Goal: Information Seeking & Learning: Learn about a topic

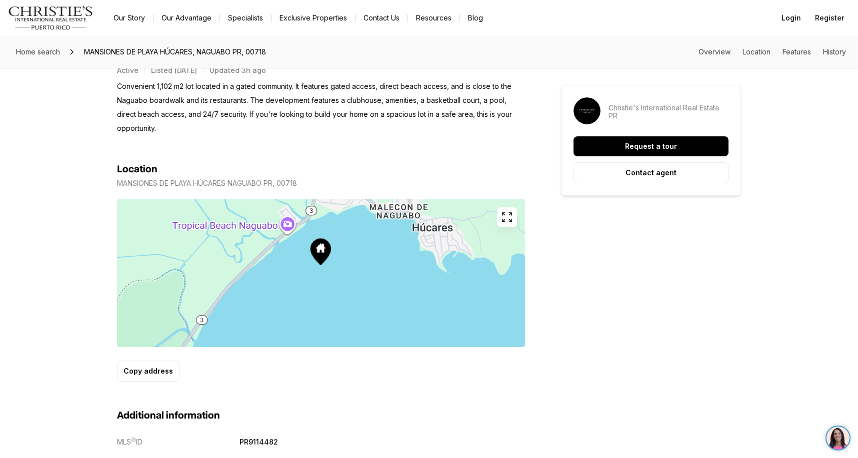
scroll to position [400, 0]
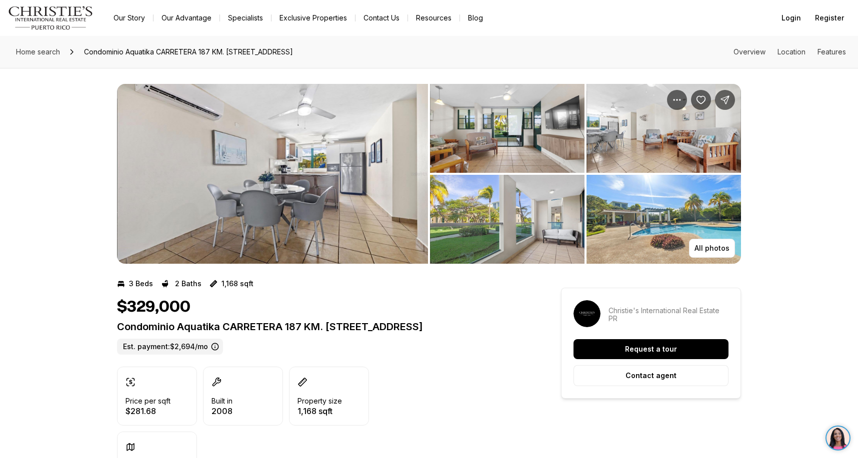
drag, startPoint x: 585, startPoint y: 233, endPoint x: 580, endPoint y: 234, distance: 5.1
click at [584, 233] on ul "2 of 6" at bounding box center [585, 219] width 311 height 89
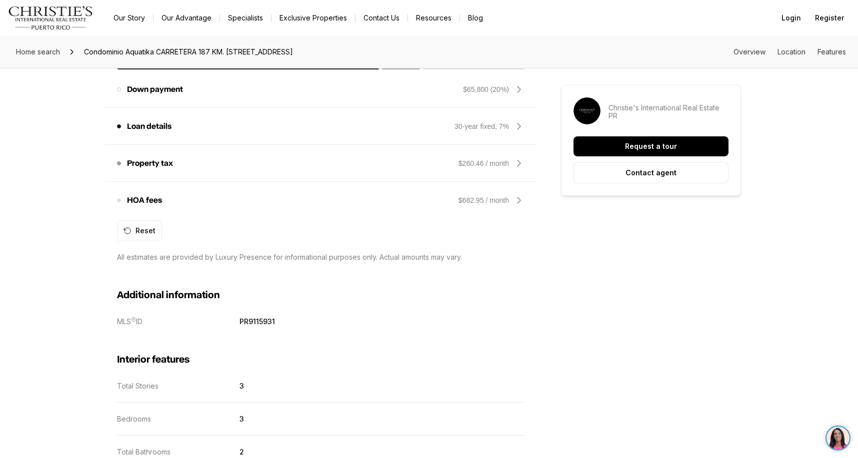
scroll to position [850, 0]
click at [520, 199] on icon at bounding box center [518, 200] width 3 height 6
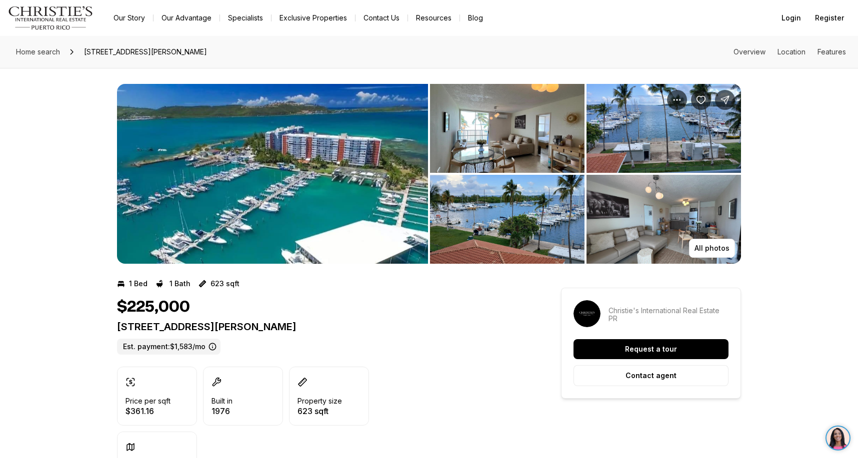
click at [491, 155] on img "View image gallery" at bounding box center [507, 128] width 154 height 89
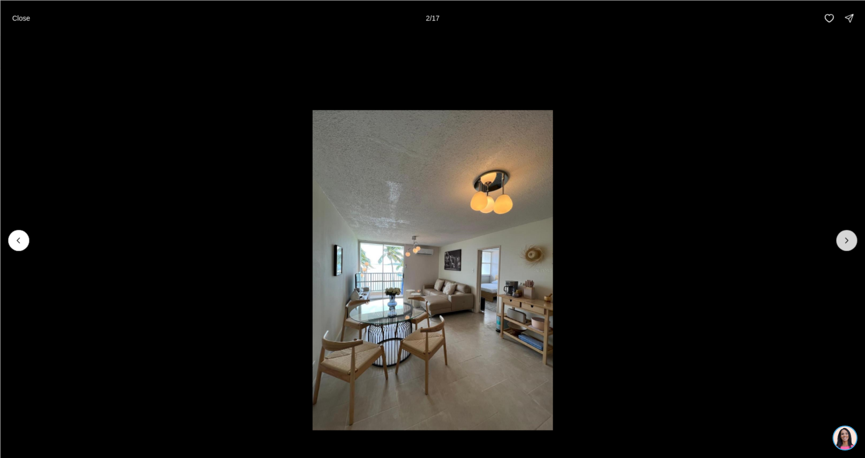
click at [847, 238] on icon "Next slide" at bounding box center [847, 240] width 10 height 10
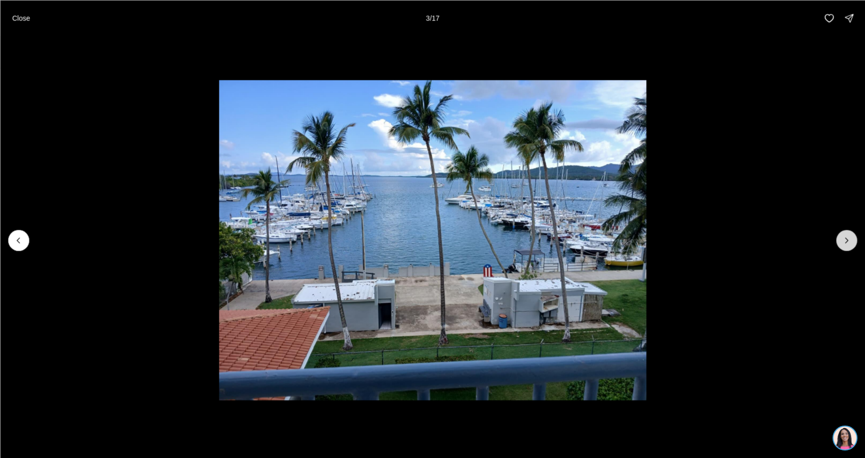
click at [847, 238] on icon "Next slide" at bounding box center [847, 240] width 10 height 10
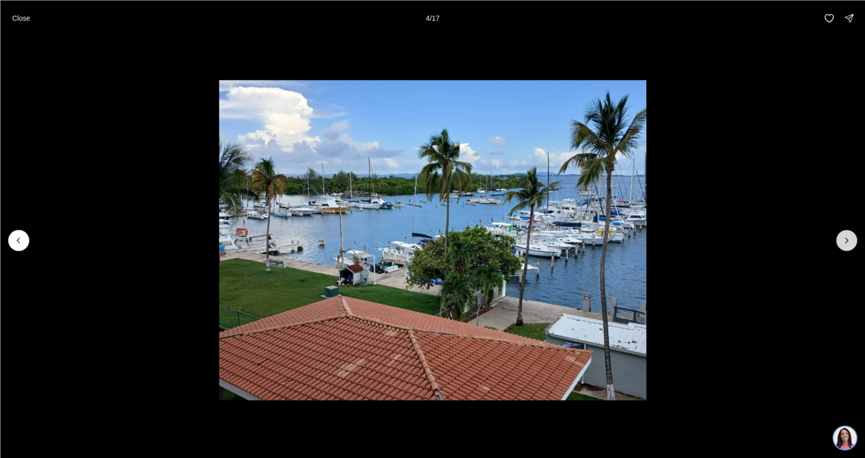
click at [847, 238] on icon "Next slide" at bounding box center [847, 240] width 10 height 10
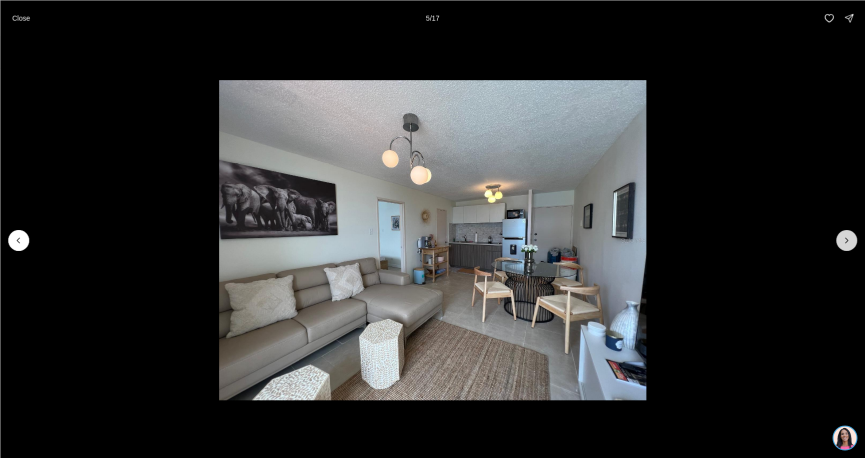
click at [847, 238] on icon "Next slide" at bounding box center [847, 240] width 10 height 10
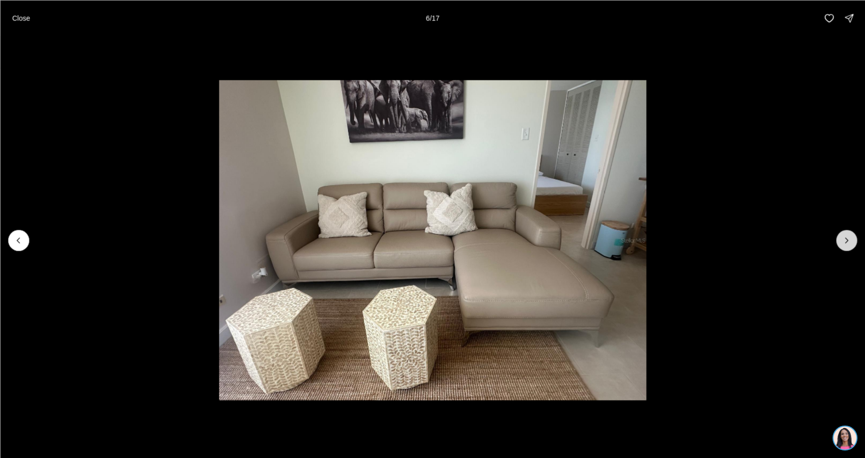
click at [845, 240] on icon "Next slide" at bounding box center [847, 240] width 10 height 10
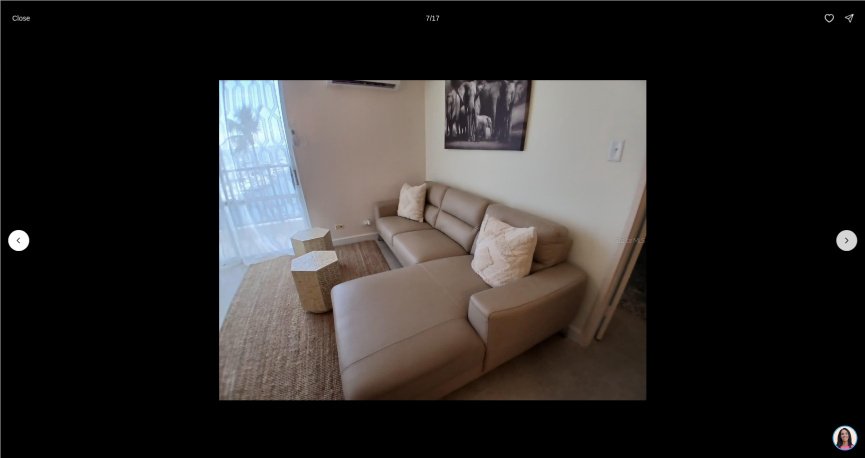
click at [845, 240] on icon "Next slide" at bounding box center [847, 240] width 10 height 10
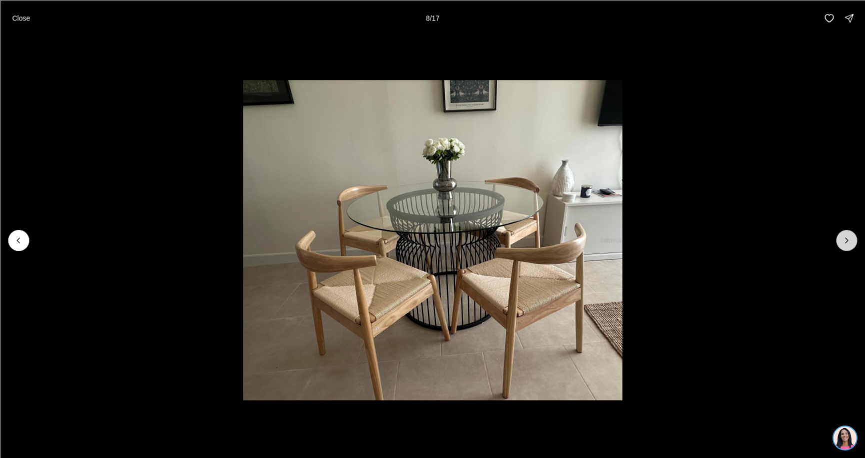
click at [845, 240] on icon "Next slide" at bounding box center [847, 240] width 10 height 10
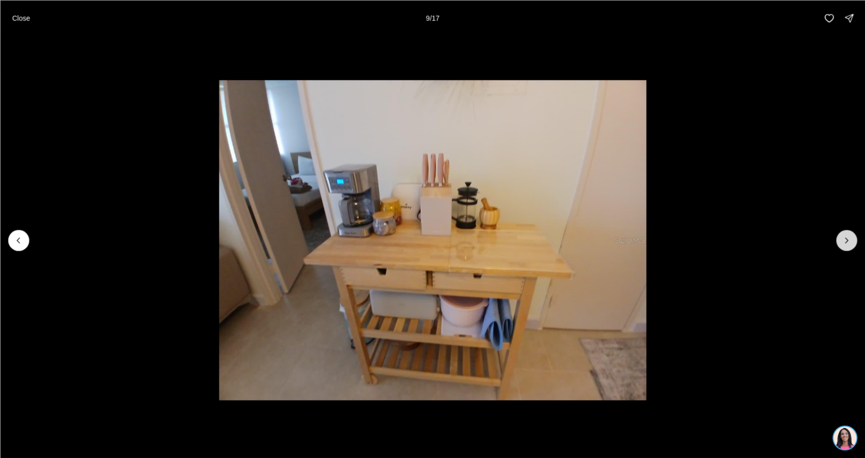
click at [845, 240] on icon "Next slide" at bounding box center [847, 240] width 10 height 10
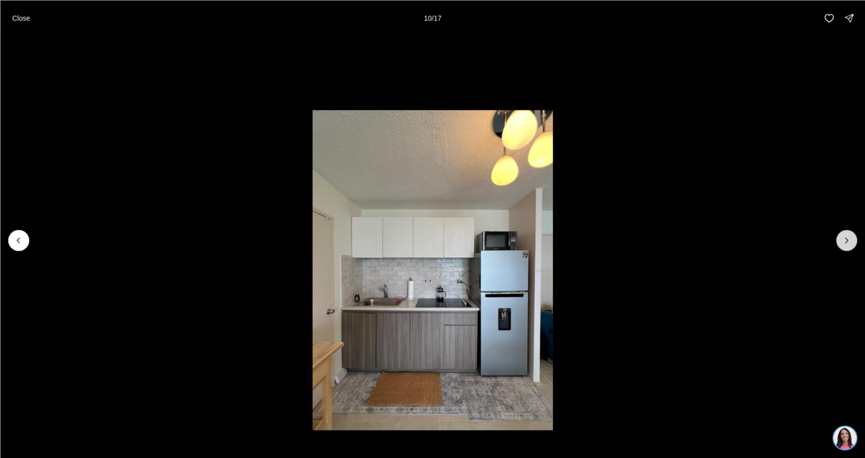
click at [845, 240] on icon "Next slide" at bounding box center [847, 240] width 10 height 10
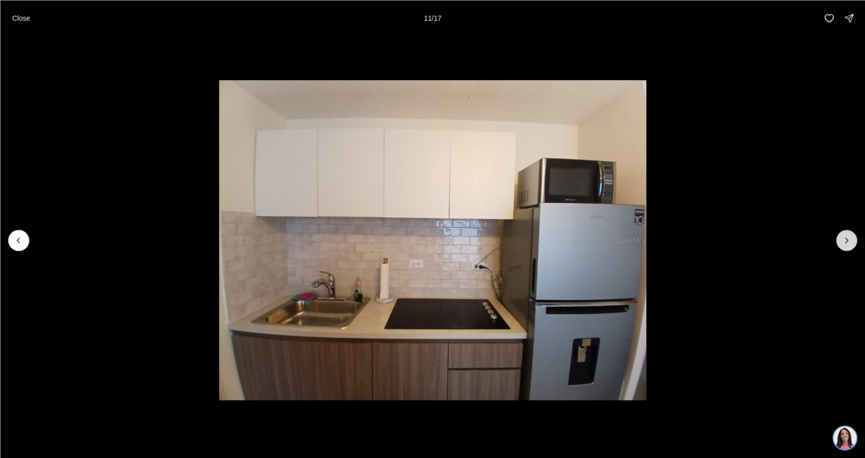
click at [845, 240] on icon "Next slide" at bounding box center [847, 240] width 10 height 10
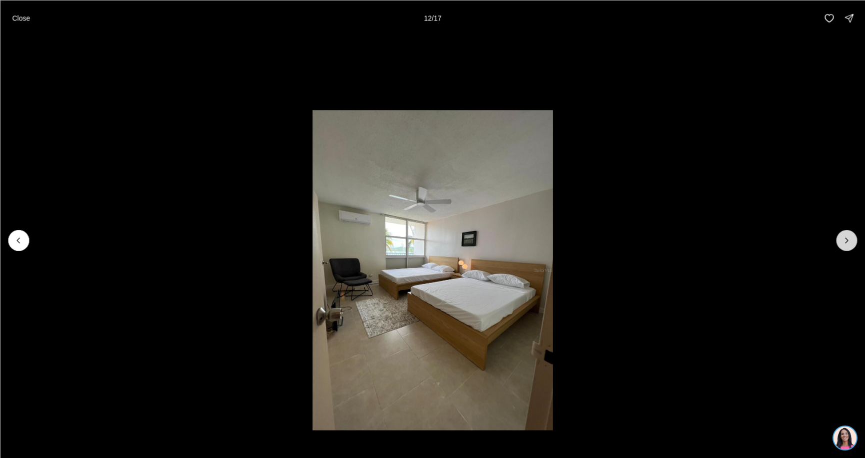
click at [845, 240] on icon "Next slide" at bounding box center [847, 240] width 10 height 10
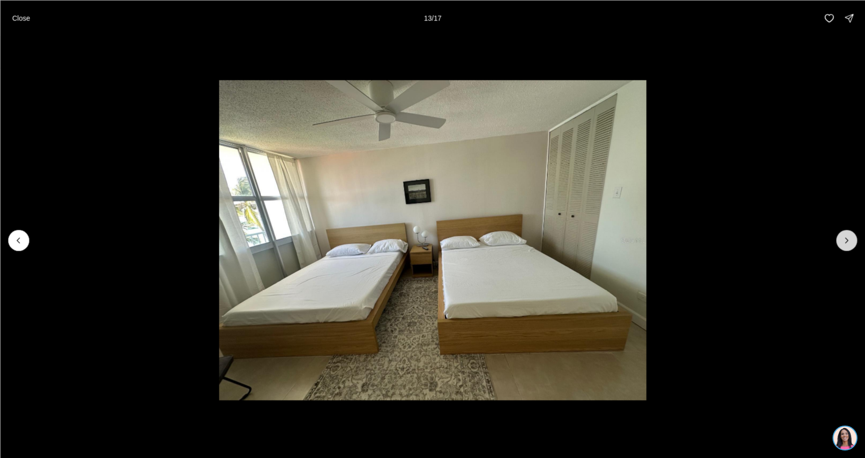
click at [844, 241] on icon "Next slide" at bounding box center [847, 240] width 10 height 10
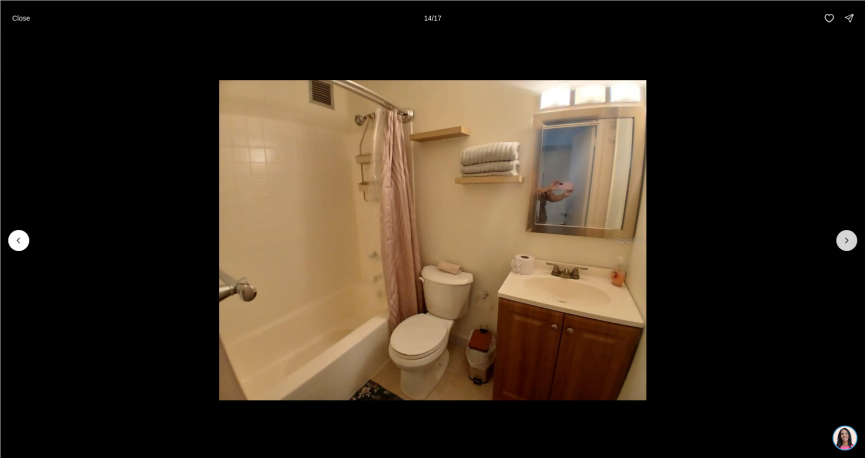
click at [844, 241] on icon "Next slide" at bounding box center [847, 240] width 10 height 10
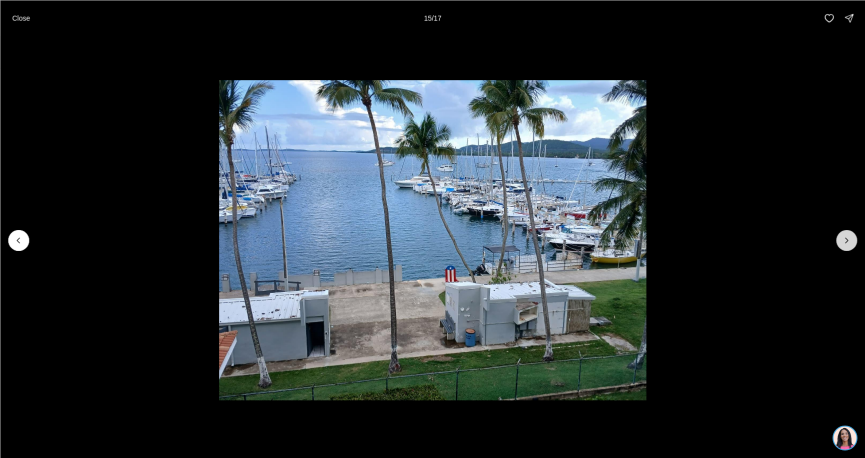
click at [844, 241] on icon "Next slide" at bounding box center [847, 240] width 10 height 10
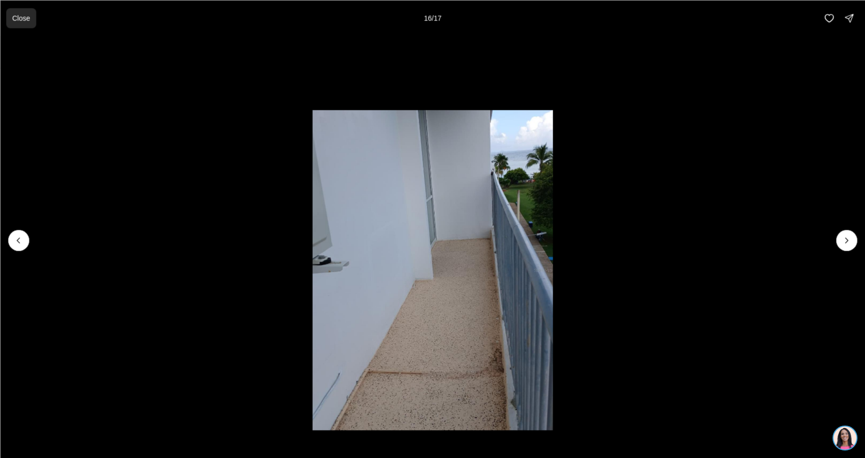
click at [23, 19] on p "Close" at bounding box center [21, 18] width 18 height 8
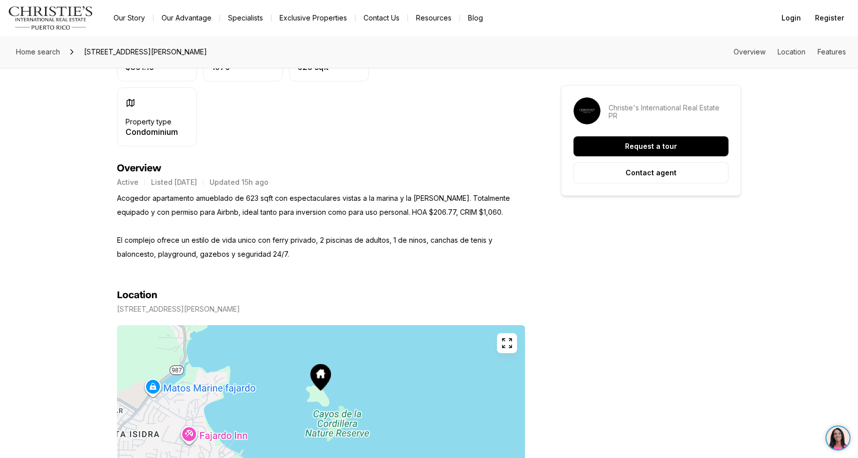
scroll to position [350, 0]
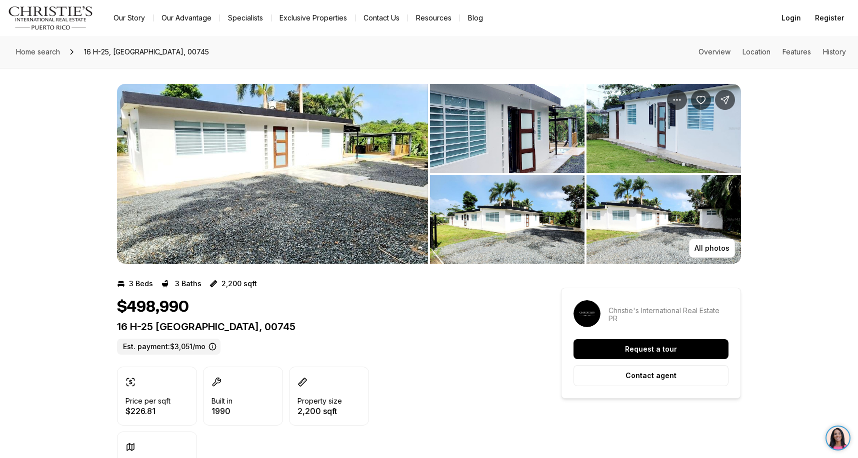
click at [509, 134] on img "View image gallery" at bounding box center [507, 128] width 154 height 89
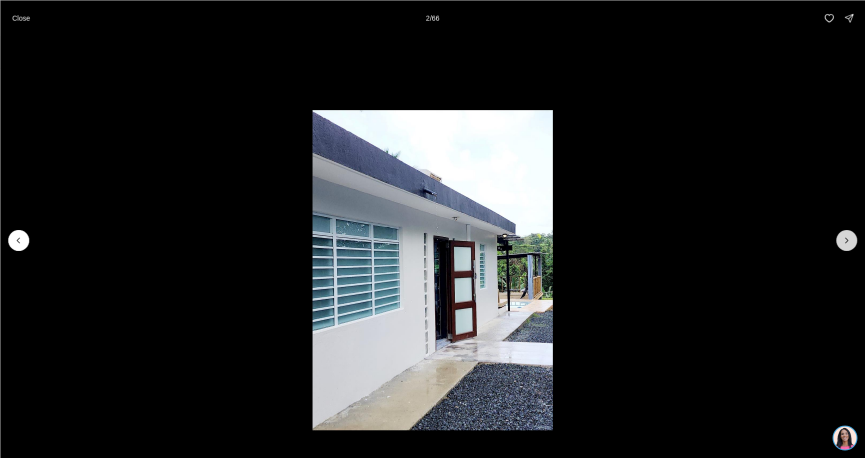
click at [849, 236] on icon "Next slide" at bounding box center [847, 240] width 10 height 10
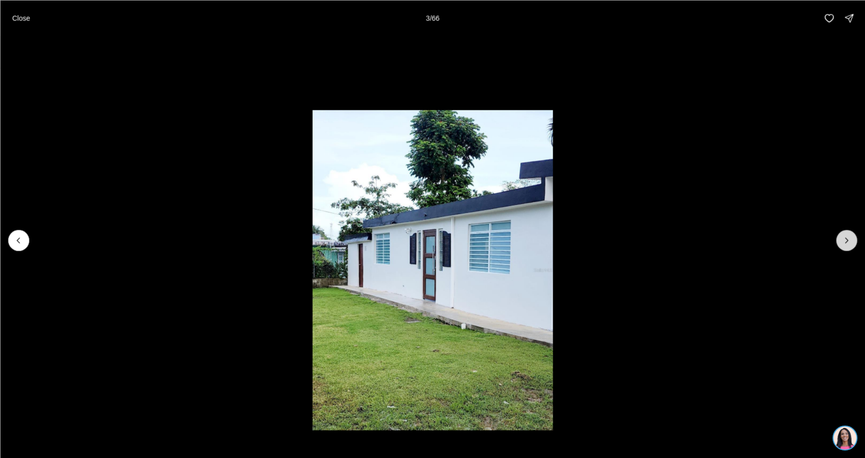
click at [849, 236] on icon "Next slide" at bounding box center [847, 240] width 10 height 10
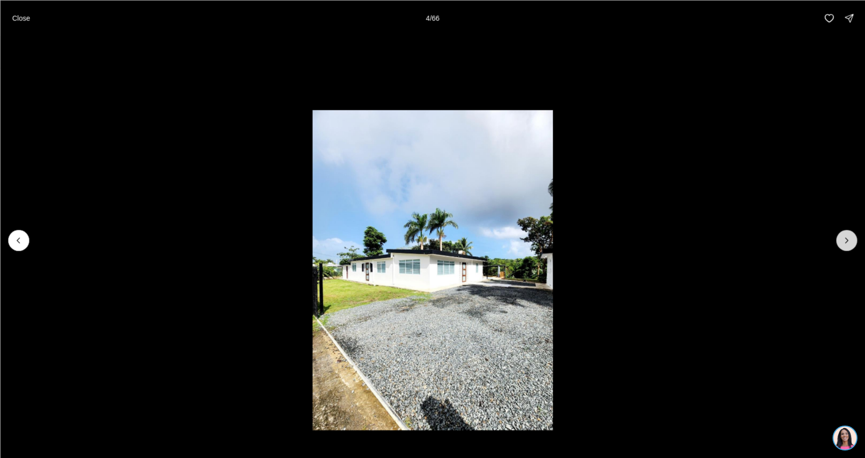
click at [849, 236] on icon "Next slide" at bounding box center [847, 240] width 10 height 10
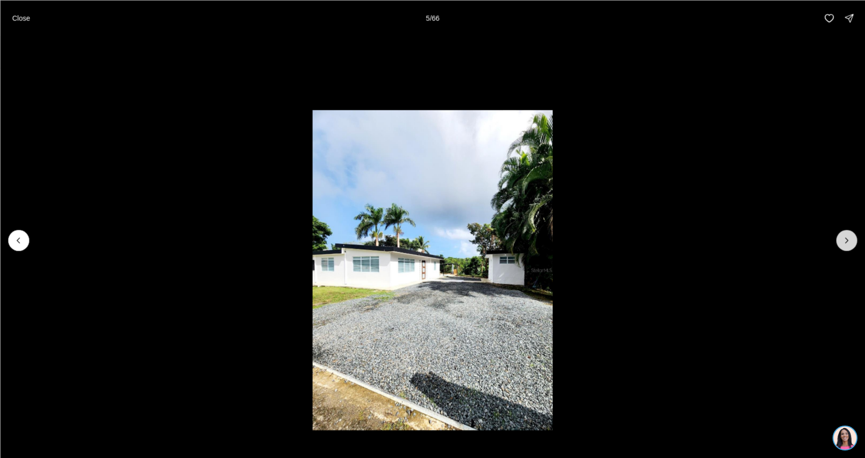
click at [849, 236] on icon "Next slide" at bounding box center [847, 240] width 10 height 10
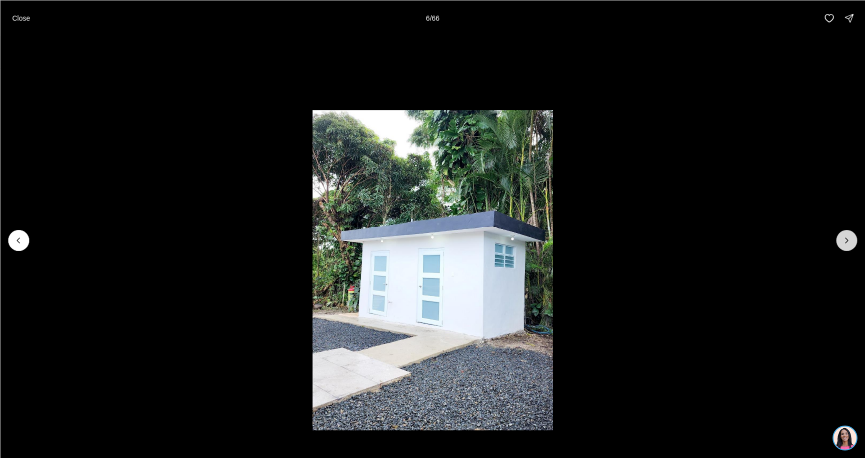
click at [849, 236] on icon "Next slide" at bounding box center [847, 240] width 10 height 10
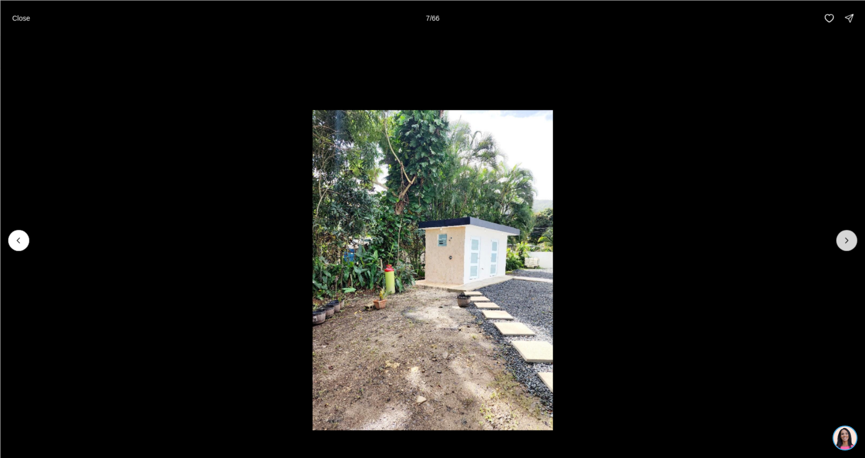
click at [849, 236] on icon "Next slide" at bounding box center [847, 240] width 10 height 10
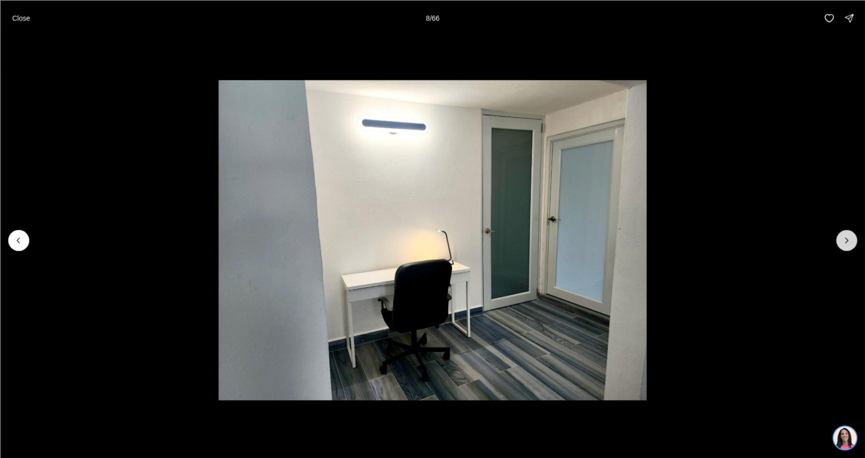
click at [849, 236] on icon "Next slide" at bounding box center [847, 240] width 10 height 10
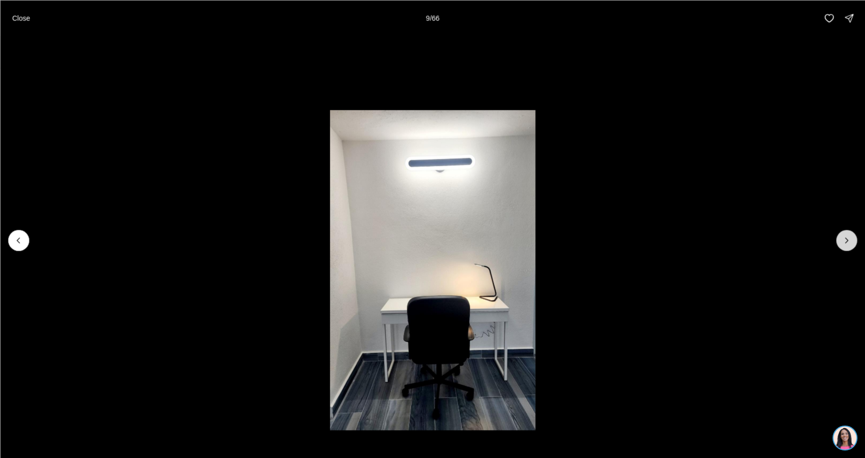
click at [849, 236] on icon "Next slide" at bounding box center [847, 240] width 10 height 10
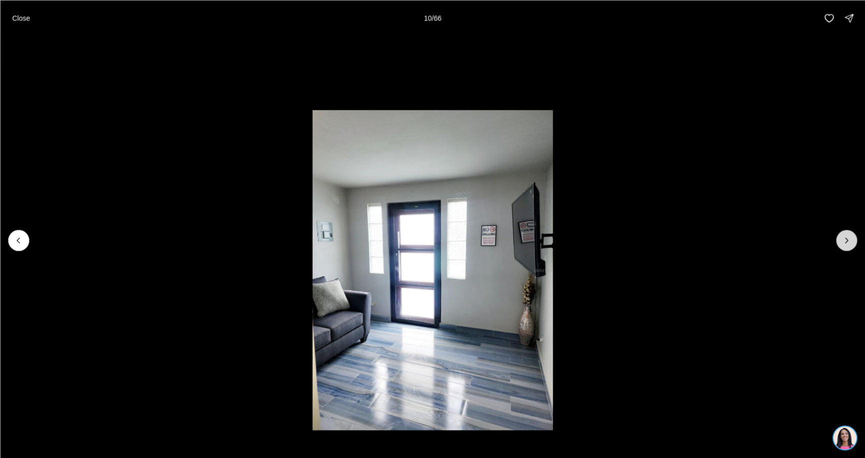
click at [849, 236] on icon "Next slide" at bounding box center [847, 240] width 10 height 10
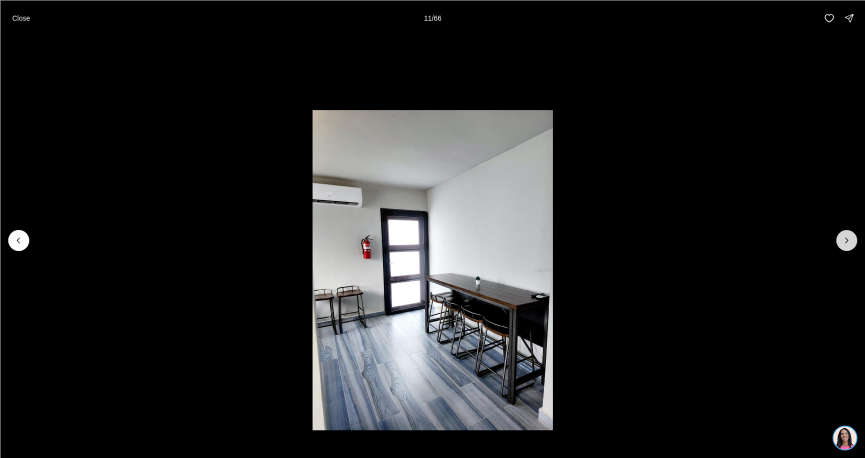
click at [849, 236] on icon "Next slide" at bounding box center [847, 240] width 10 height 10
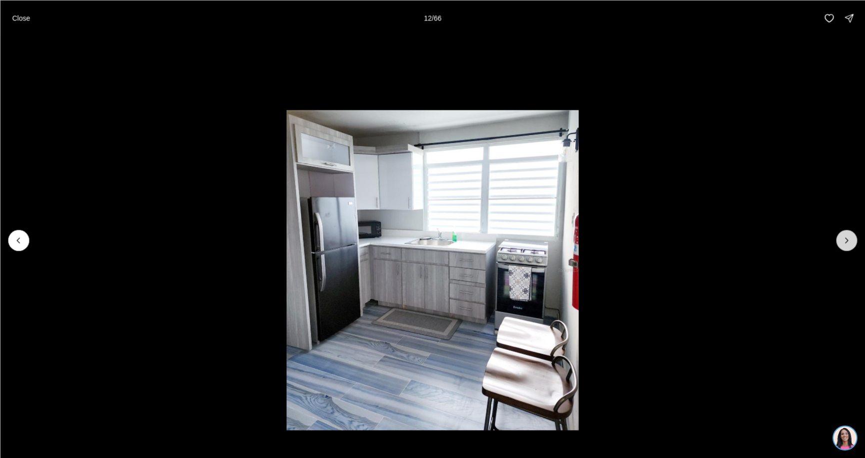
click at [849, 236] on icon "Next slide" at bounding box center [847, 240] width 10 height 10
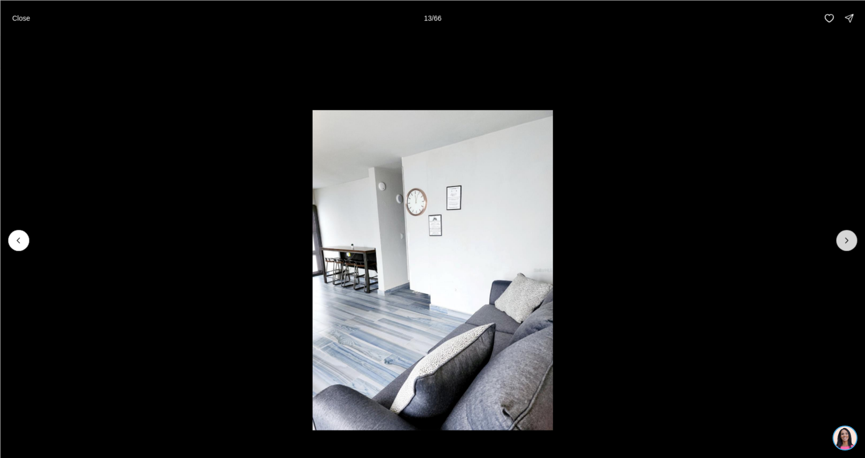
click at [849, 236] on icon "Next slide" at bounding box center [847, 240] width 10 height 10
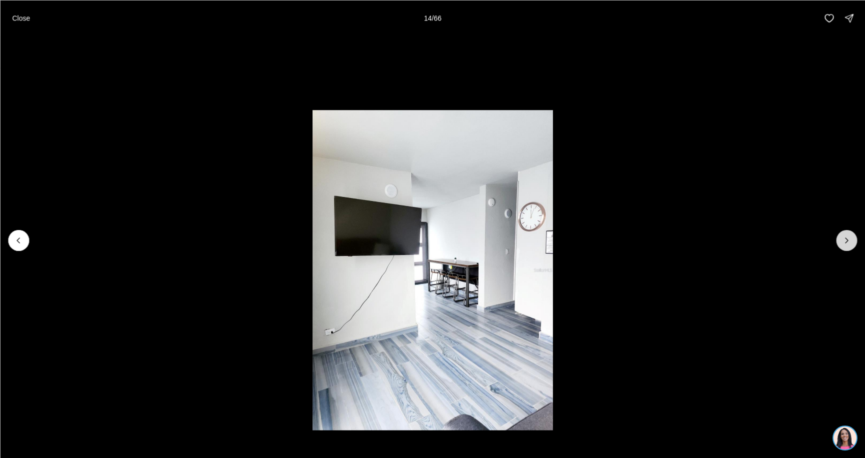
click at [849, 236] on icon "Next slide" at bounding box center [847, 240] width 10 height 10
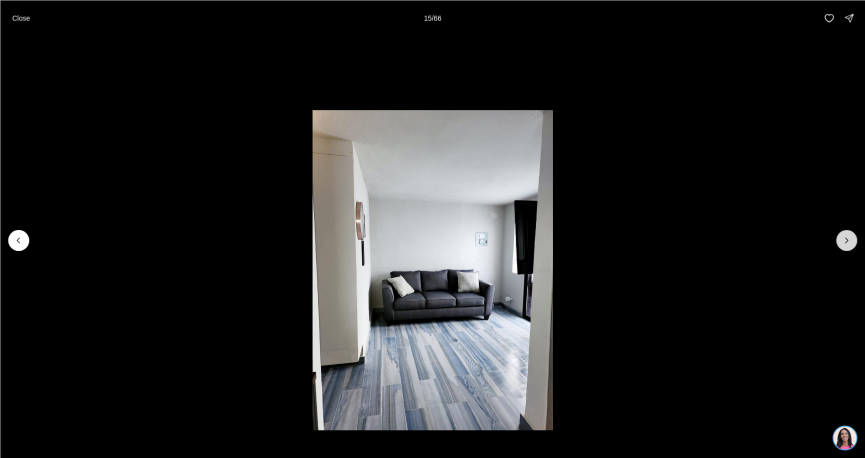
click at [849, 236] on icon "Next slide" at bounding box center [847, 240] width 10 height 10
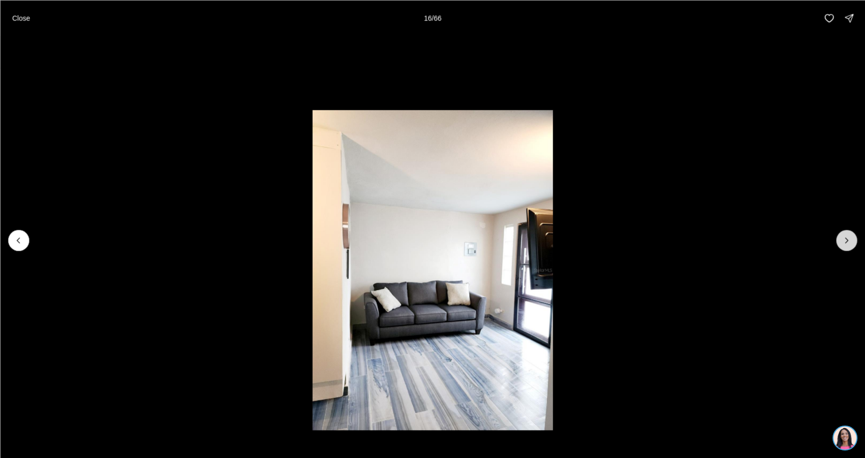
click at [849, 236] on icon "Next slide" at bounding box center [847, 240] width 10 height 10
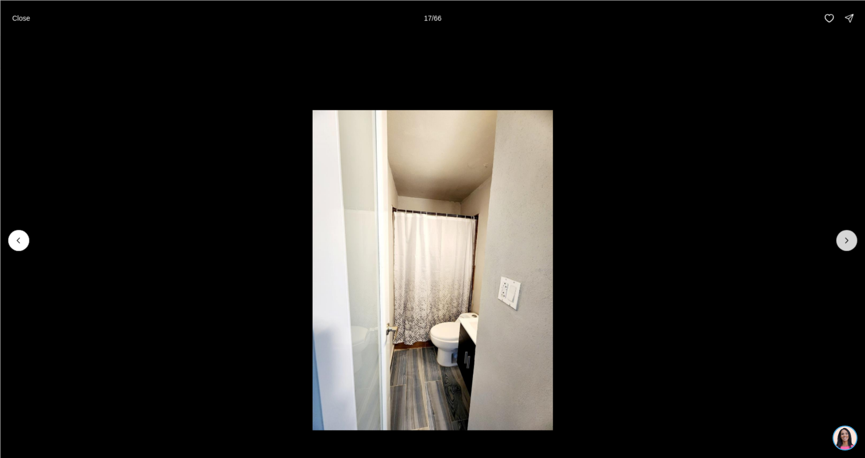
click at [849, 236] on icon "Next slide" at bounding box center [847, 240] width 10 height 10
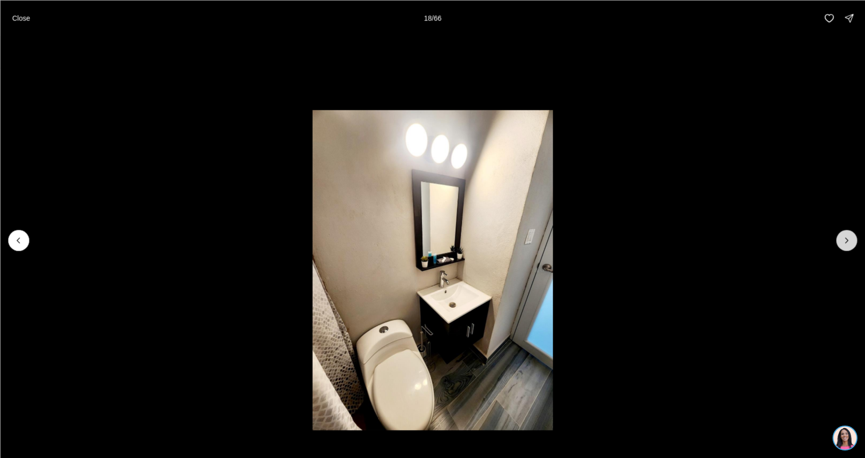
click at [849, 236] on icon "Next slide" at bounding box center [847, 240] width 10 height 10
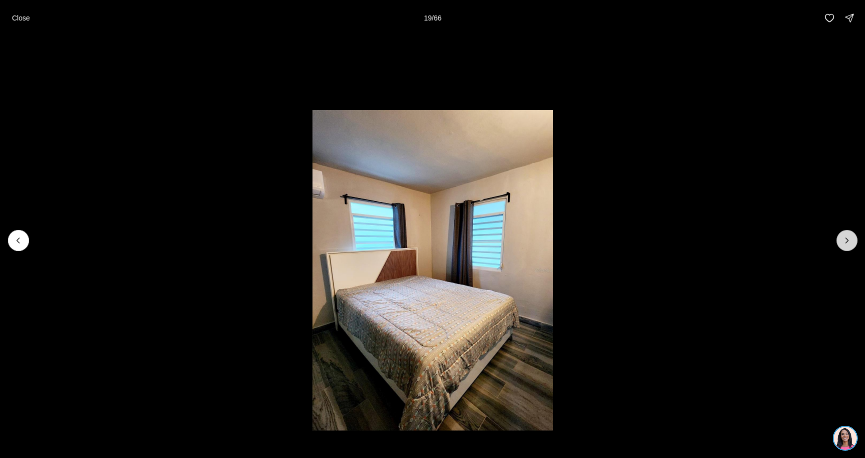
click at [849, 236] on icon "Next slide" at bounding box center [847, 240] width 10 height 10
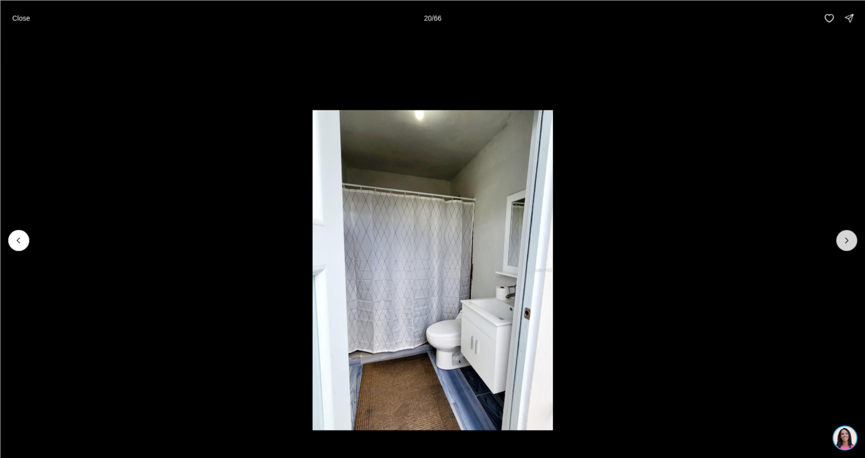
click at [849, 236] on icon "Next slide" at bounding box center [847, 240] width 10 height 10
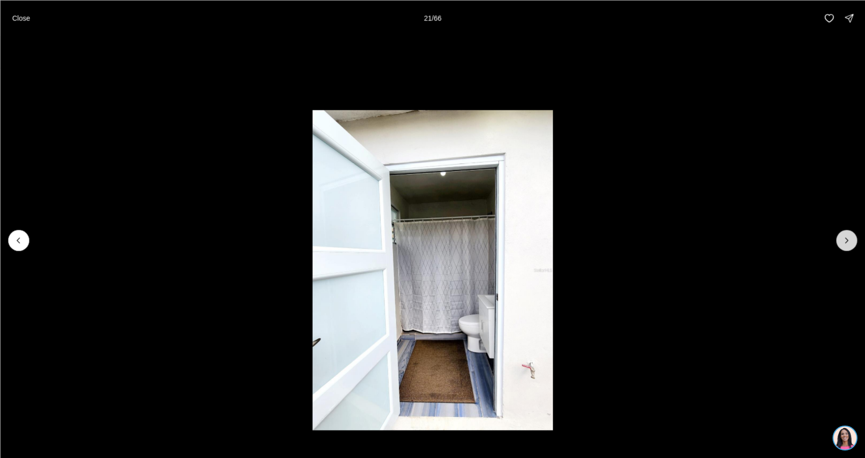
click at [849, 236] on icon "Next slide" at bounding box center [847, 240] width 10 height 10
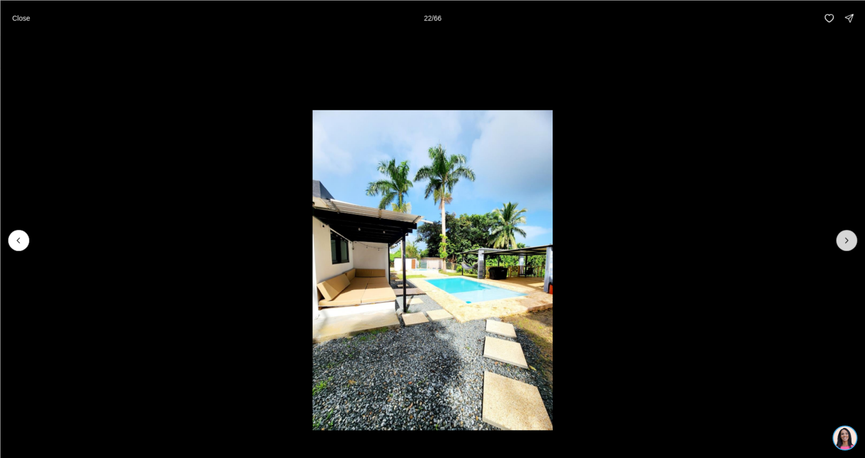
click at [849, 236] on icon "Next slide" at bounding box center [847, 240] width 10 height 10
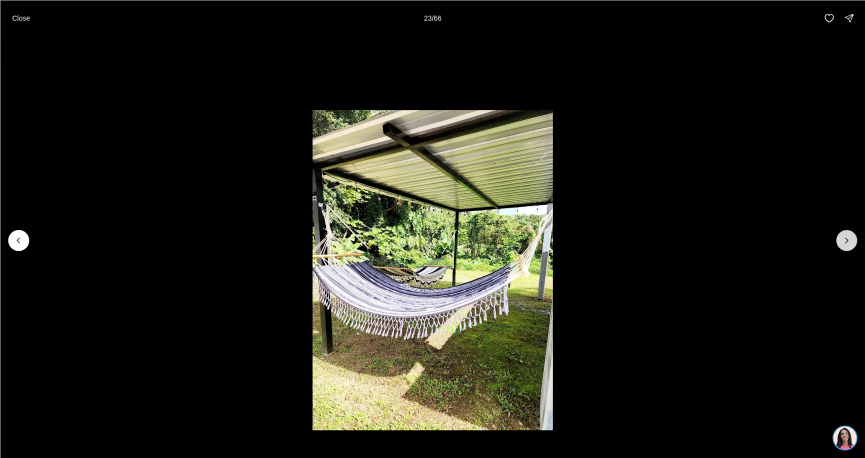
click at [849, 236] on icon "Next slide" at bounding box center [847, 240] width 10 height 10
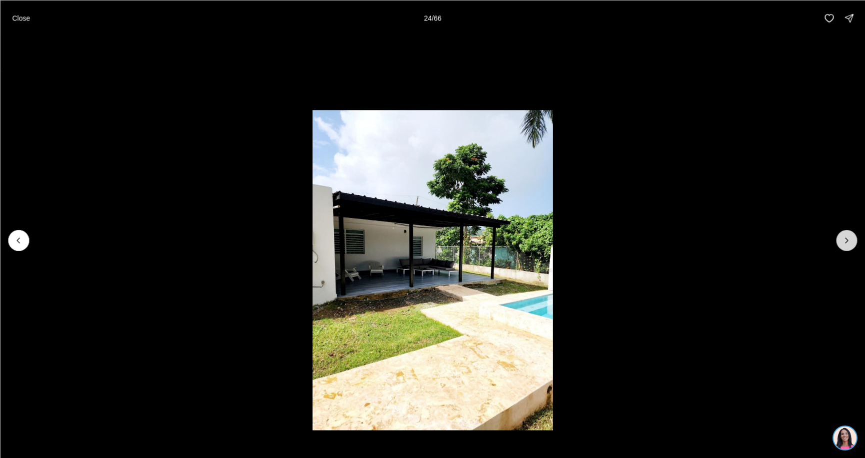
click at [849, 236] on icon "Next slide" at bounding box center [847, 240] width 10 height 10
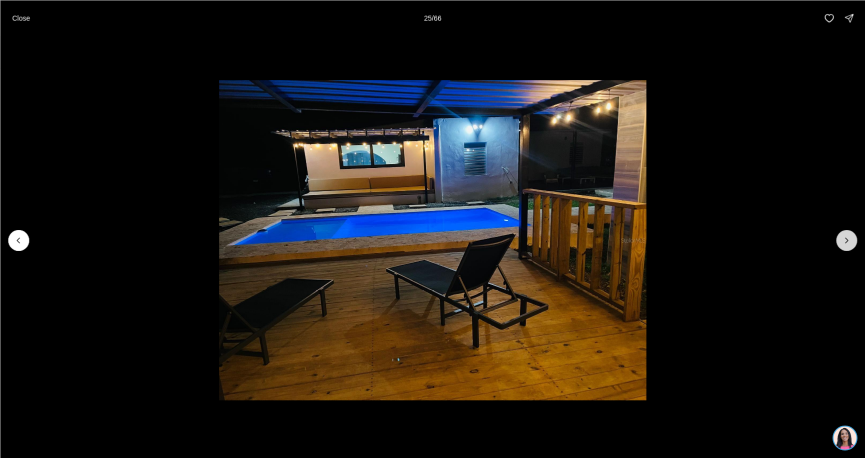
click at [849, 236] on icon "Next slide" at bounding box center [847, 240] width 10 height 10
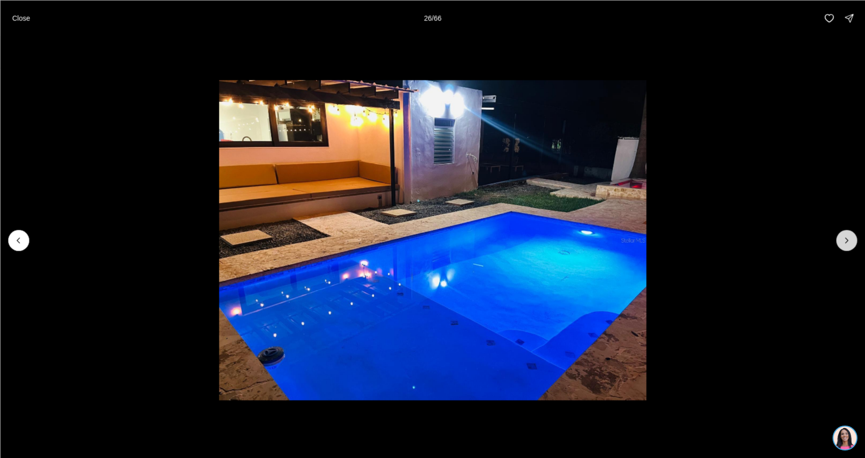
click at [849, 236] on icon "Next slide" at bounding box center [847, 240] width 10 height 10
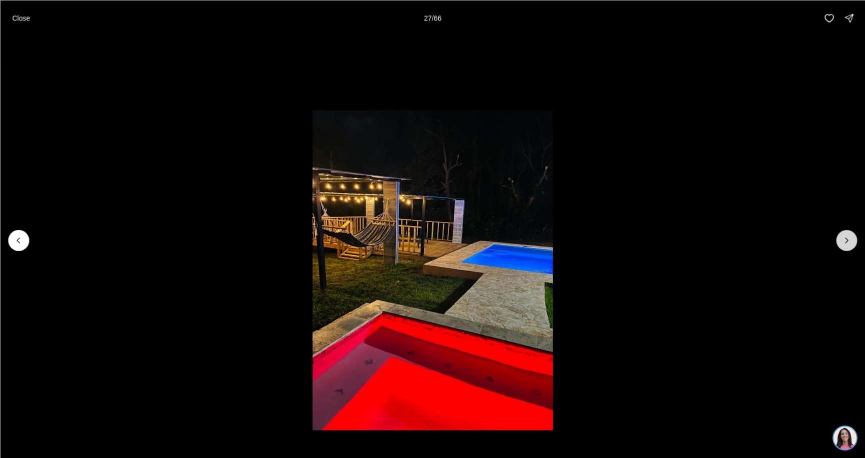
click at [849, 236] on icon "Next slide" at bounding box center [847, 240] width 10 height 10
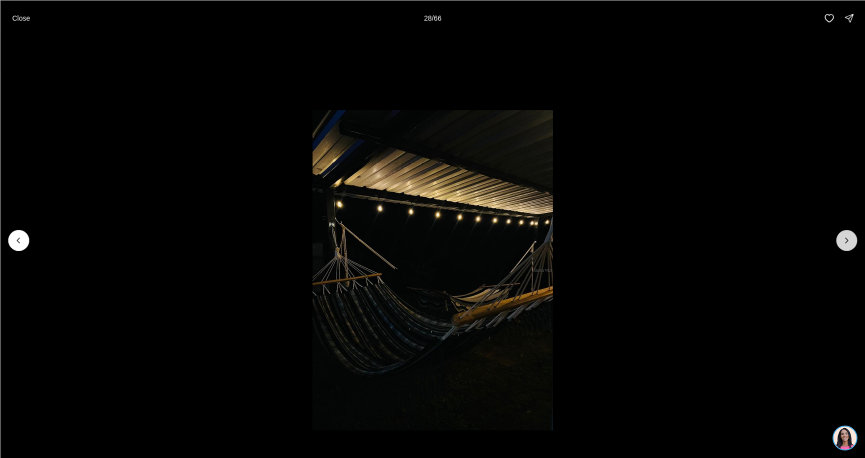
click at [849, 236] on icon "Next slide" at bounding box center [847, 240] width 10 height 10
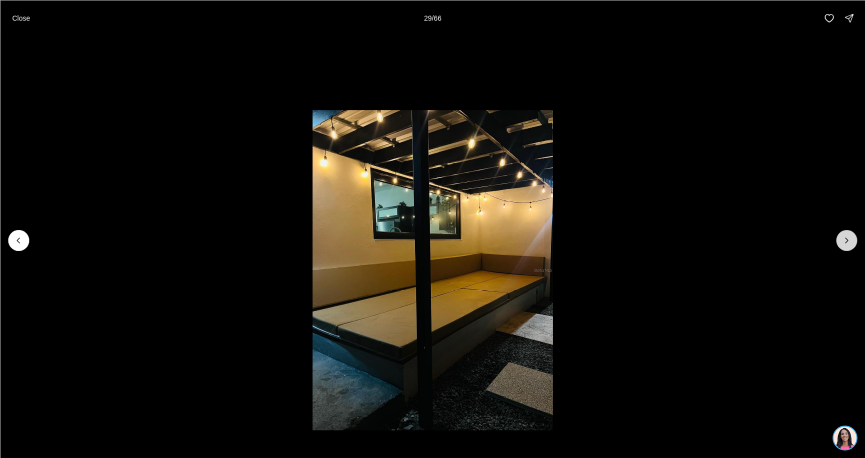
click at [849, 236] on icon "Next slide" at bounding box center [847, 240] width 10 height 10
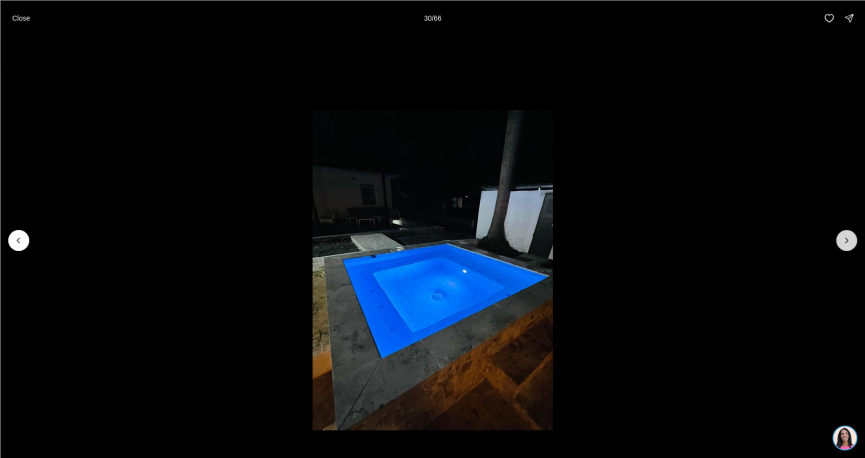
click at [847, 240] on icon "Next slide" at bounding box center [847, 240] width 10 height 10
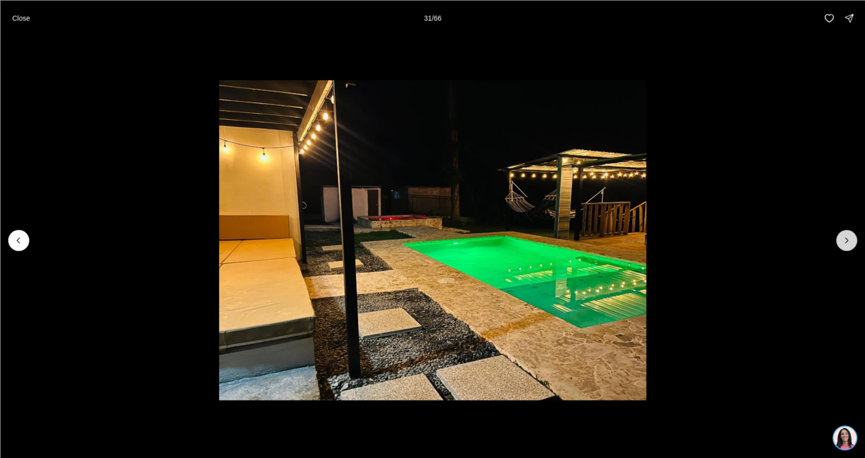
click at [847, 238] on icon "Next slide" at bounding box center [847, 240] width 10 height 10
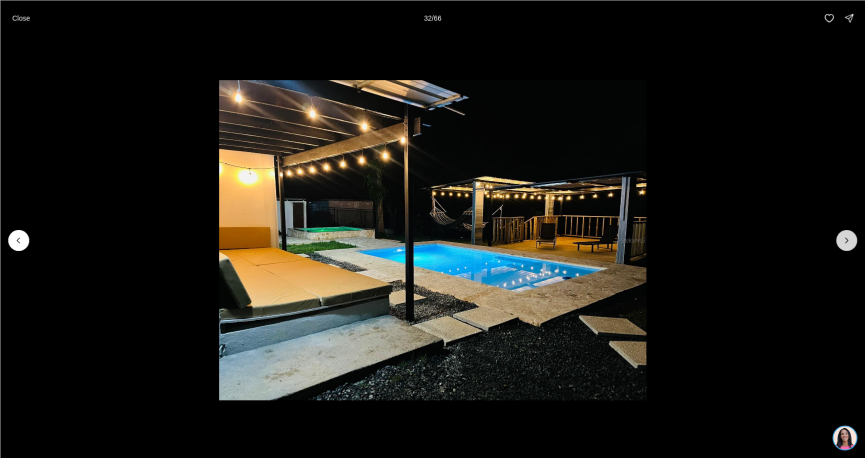
click at [841, 240] on button "Next slide" at bounding box center [846, 240] width 21 height 21
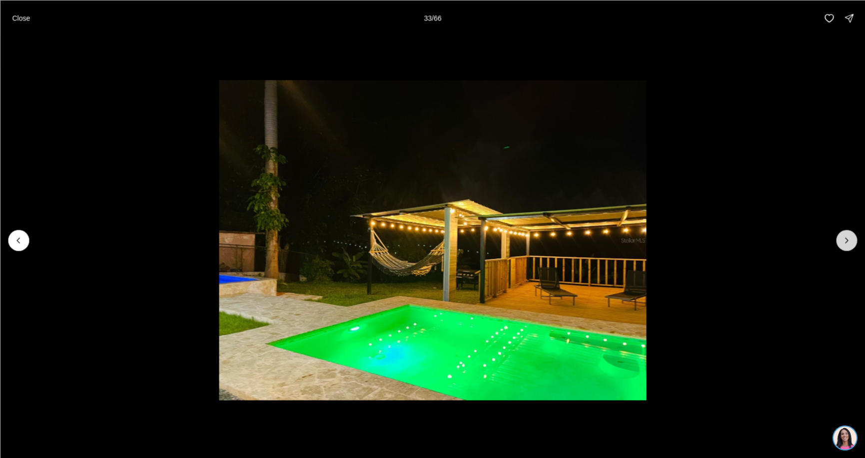
click at [841, 240] on button "Next slide" at bounding box center [846, 240] width 21 height 21
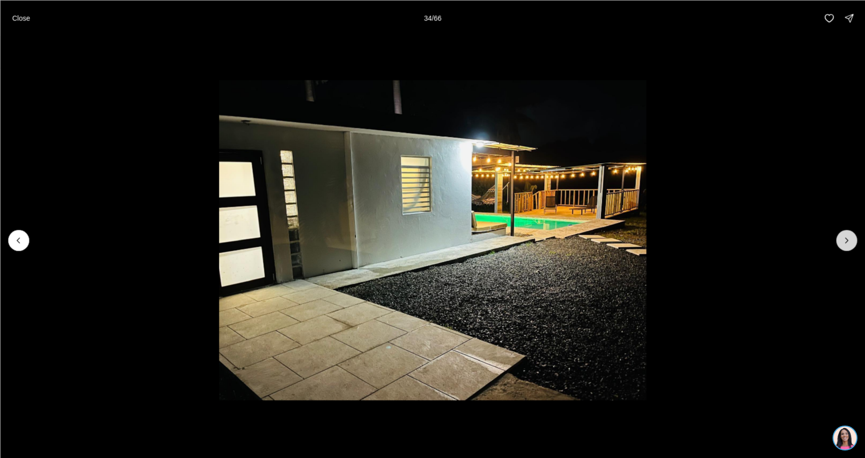
click at [841, 240] on button "Next slide" at bounding box center [846, 240] width 21 height 21
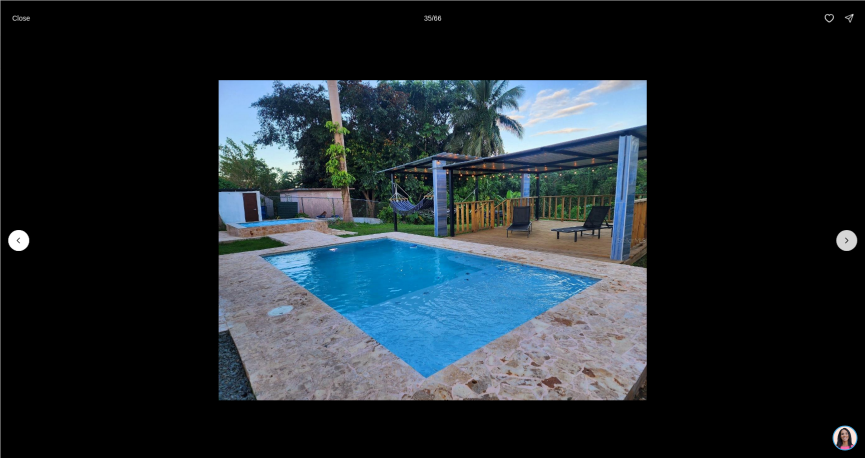
click at [840, 240] on button "Next slide" at bounding box center [846, 240] width 21 height 21
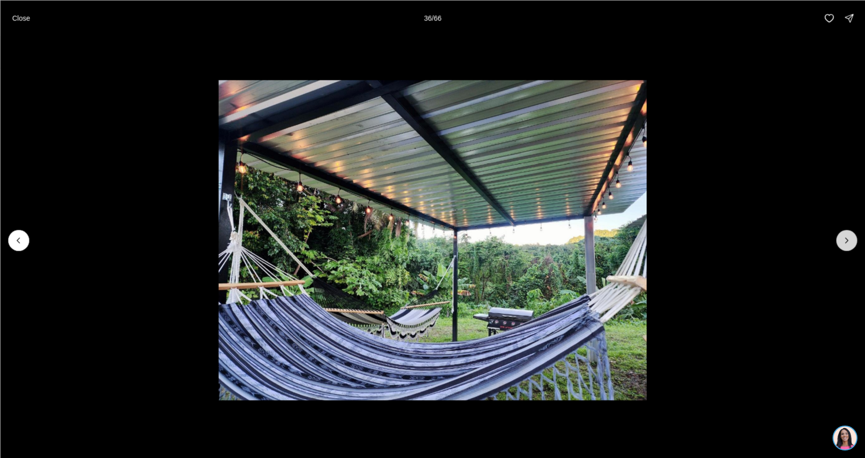
click at [840, 240] on button "Next slide" at bounding box center [846, 240] width 21 height 21
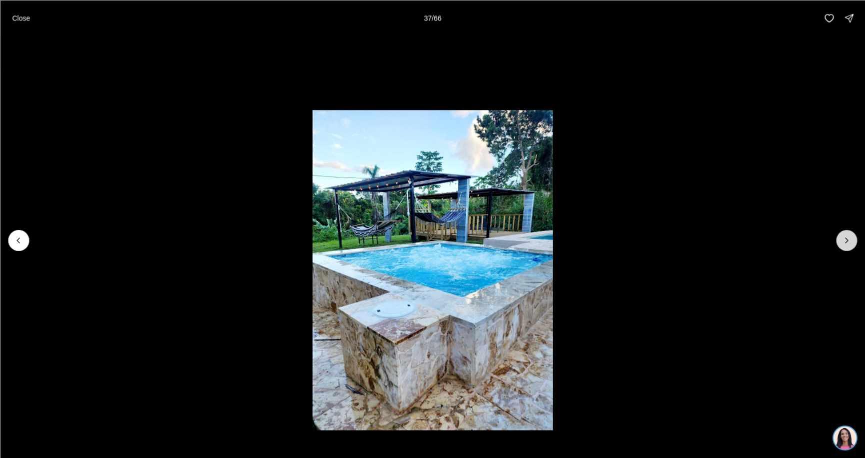
click at [840, 240] on button "Next slide" at bounding box center [846, 240] width 21 height 21
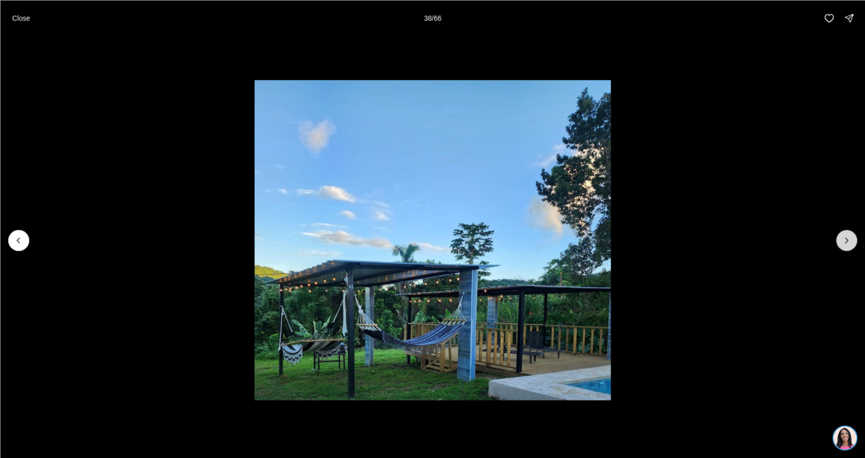
click at [840, 240] on button "Next slide" at bounding box center [846, 240] width 21 height 21
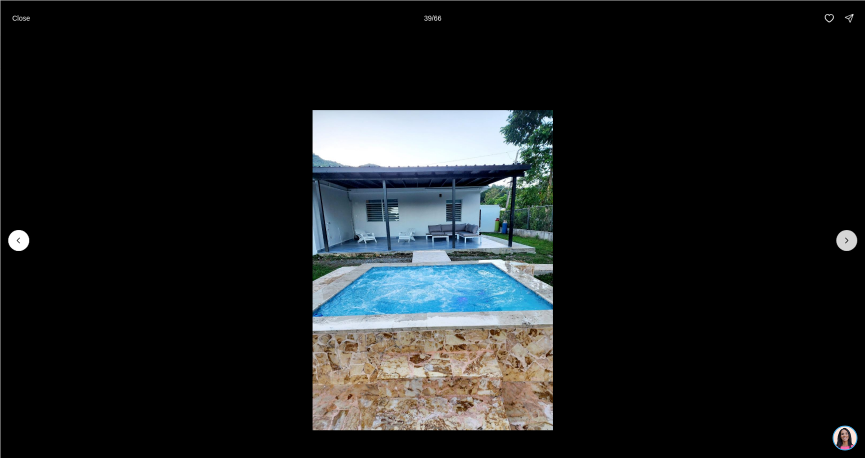
click at [840, 240] on button "Next slide" at bounding box center [846, 240] width 21 height 21
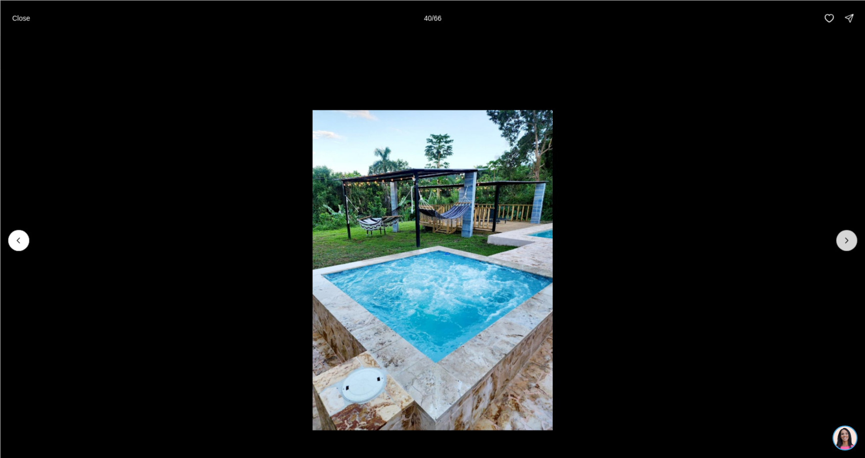
click at [840, 240] on button "Next slide" at bounding box center [846, 240] width 21 height 21
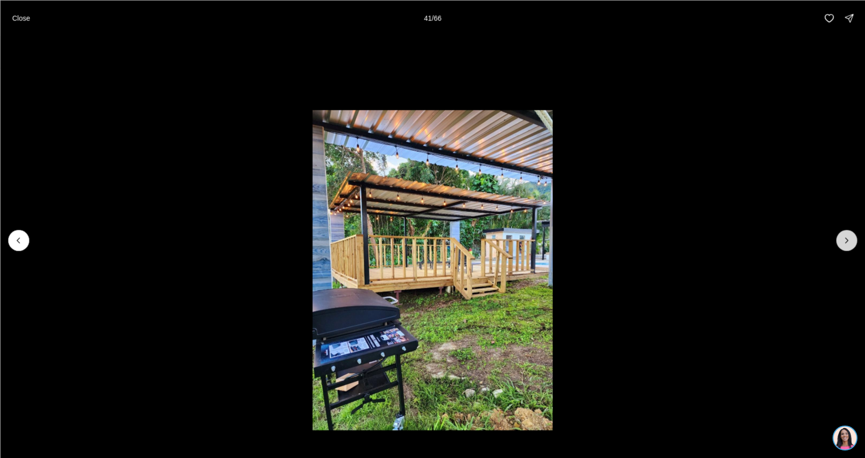
click at [840, 240] on button "Next slide" at bounding box center [846, 240] width 21 height 21
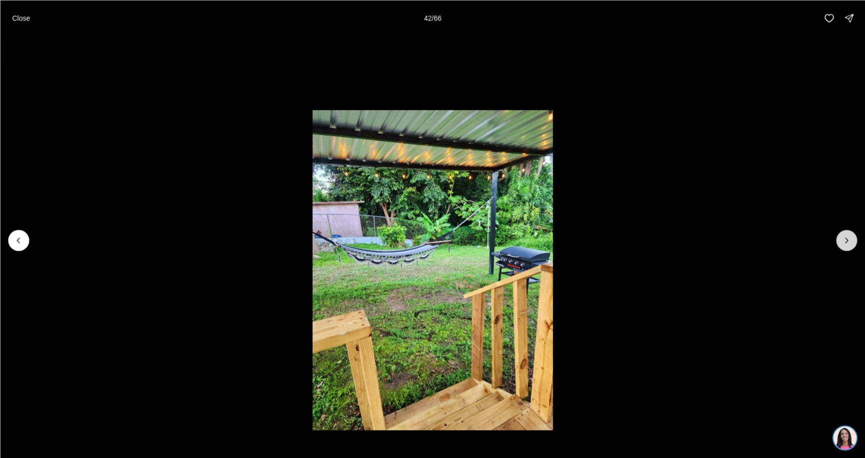
click at [840, 240] on button "Next slide" at bounding box center [846, 240] width 21 height 21
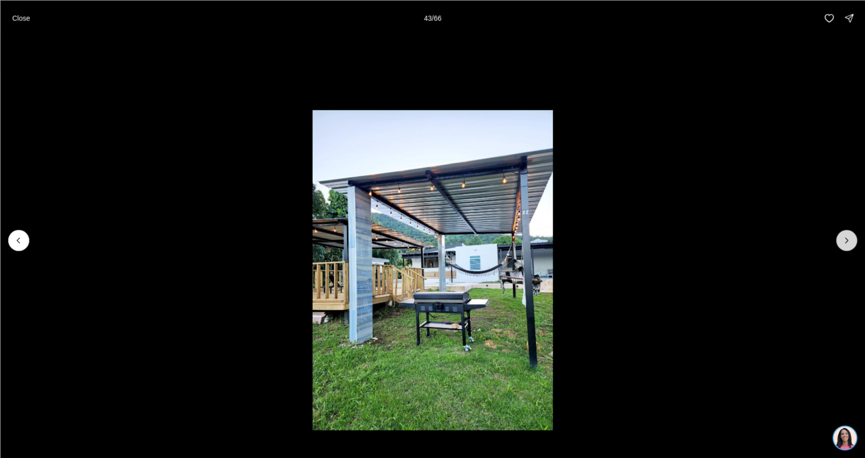
click at [840, 240] on button "Next slide" at bounding box center [846, 240] width 21 height 21
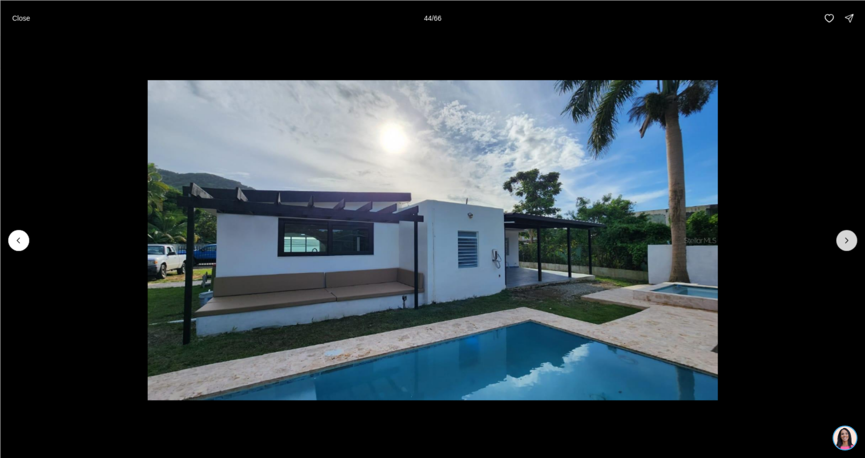
click at [840, 240] on button "Next slide" at bounding box center [846, 240] width 21 height 21
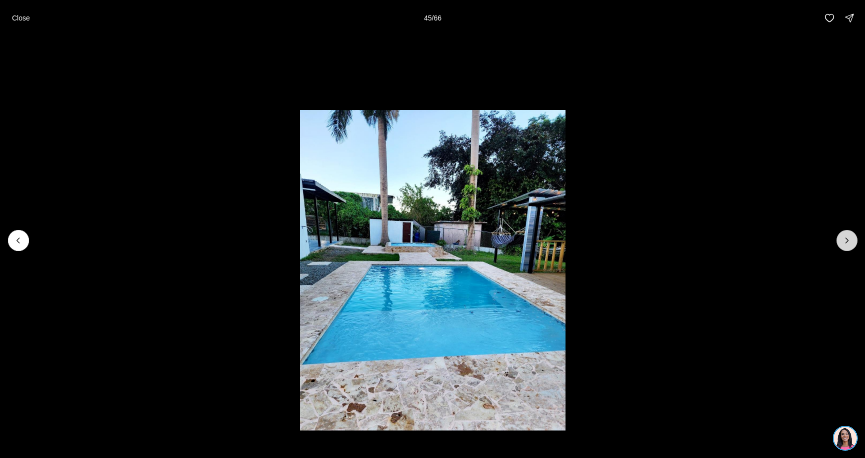
click at [840, 240] on button "Next slide" at bounding box center [846, 240] width 21 height 21
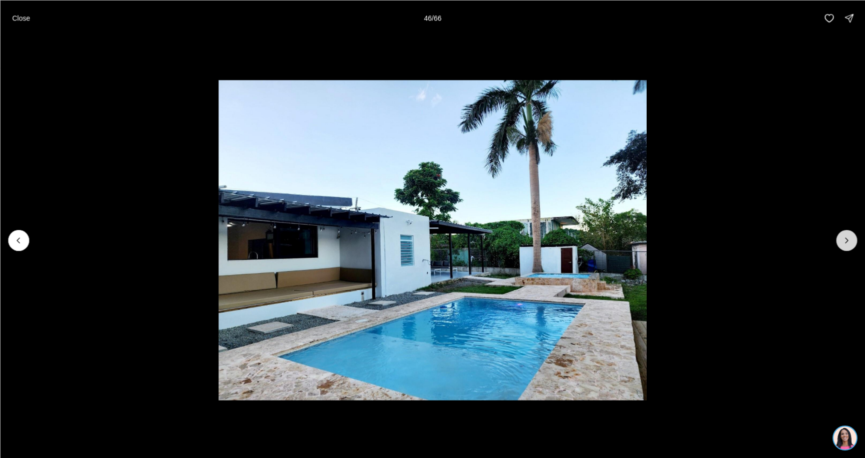
click at [840, 240] on button "Next slide" at bounding box center [846, 240] width 21 height 21
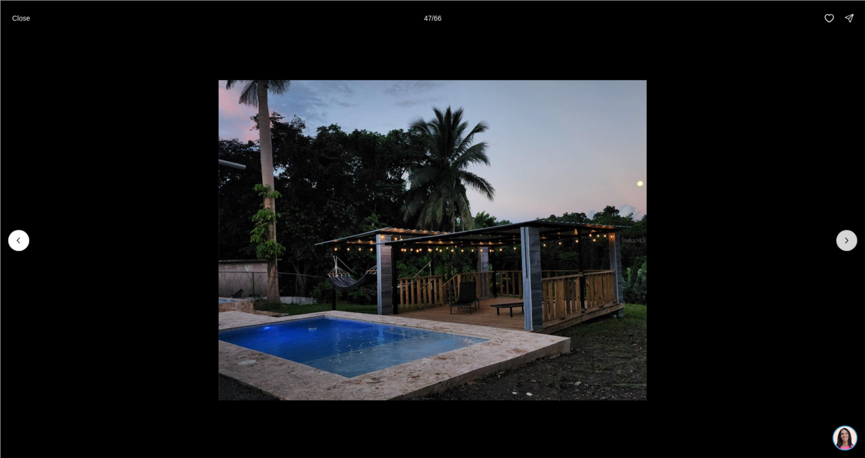
click at [840, 240] on button "Next slide" at bounding box center [846, 240] width 21 height 21
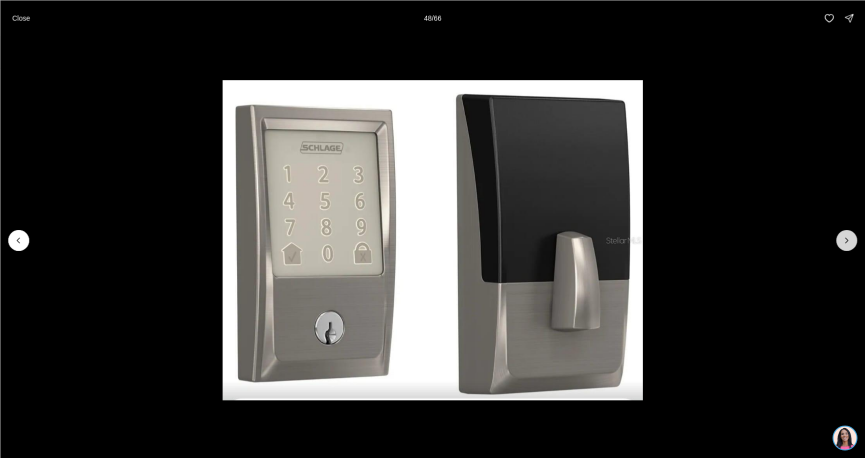
click at [840, 240] on button "Next slide" at bounding box center [846, 240] width 21 height 21
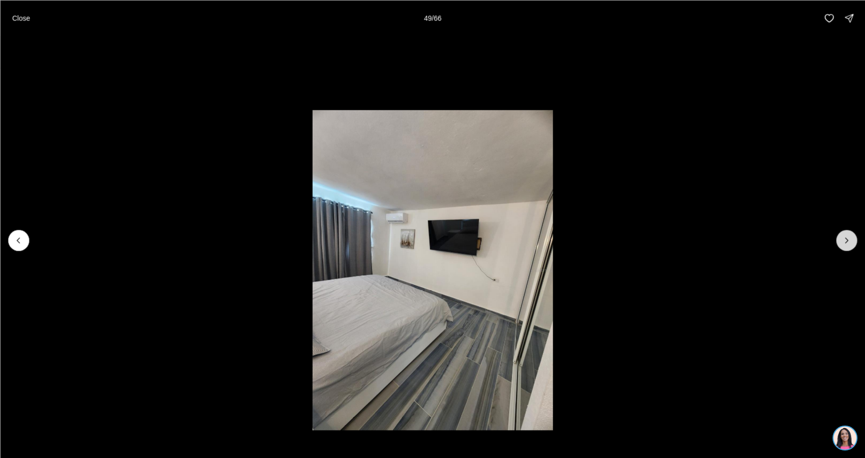
click at [839, 240] on button "Next slide" at bounding box center [846, 240] width 21 height 21
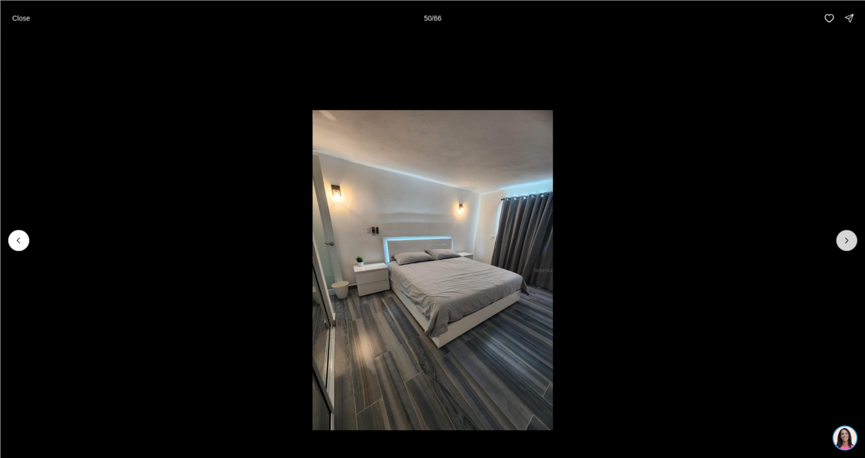
click at [839, 240] on button "Next slide" at bounding box center [846, 240] width 21 height 21
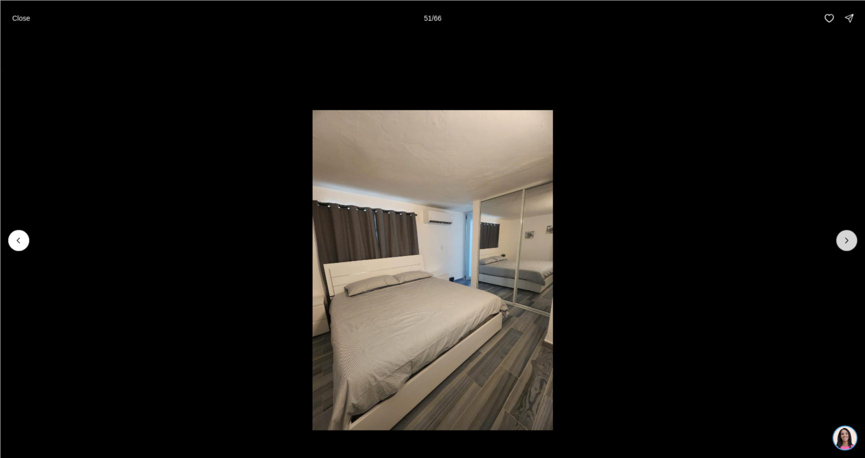
click at [839, 240] on button "Next slide" at bounding box center [846, 240] width 21 height 21
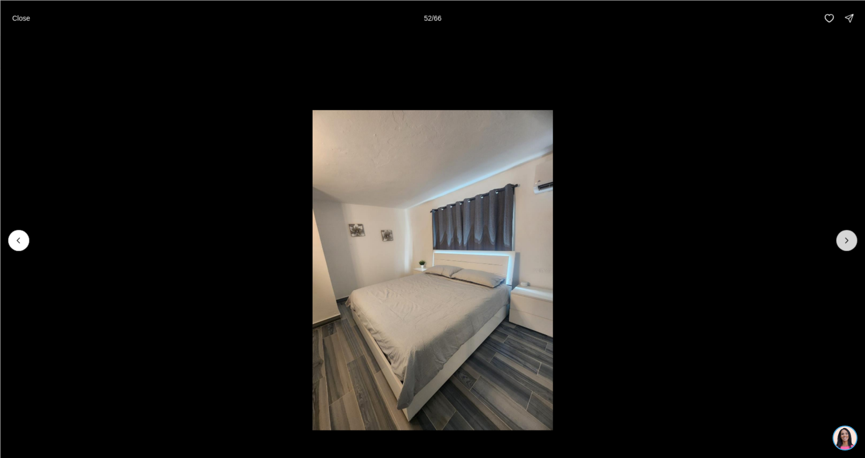
click at [839, 240] on button "Next slide" at bounding box center [846, 240] width 21 height 21
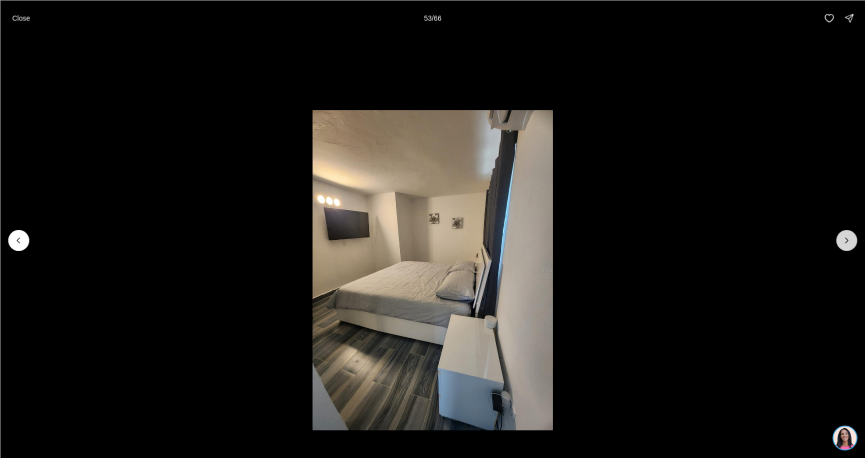
drag, startPoint x: 846, startPoint y: 239, endPoint x: 843, endPoint y: 245, distance: 6.5
click at [845, 239] on icon "Next slide" at bounding box center [847, 240] width 10 height 10
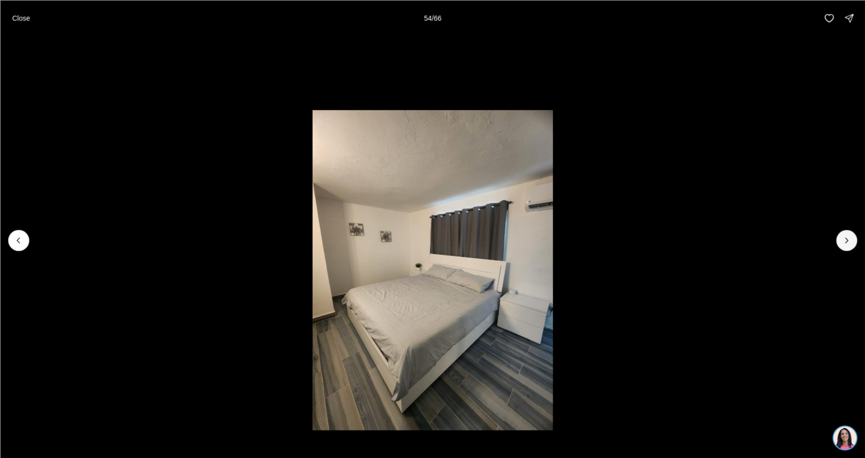
click at [844, 254] on div at bounding box center [432, 240] width 865 height 408
click at [851, 240] on icon "Next slide" at bounding box center [847, 240] width 10 height 10
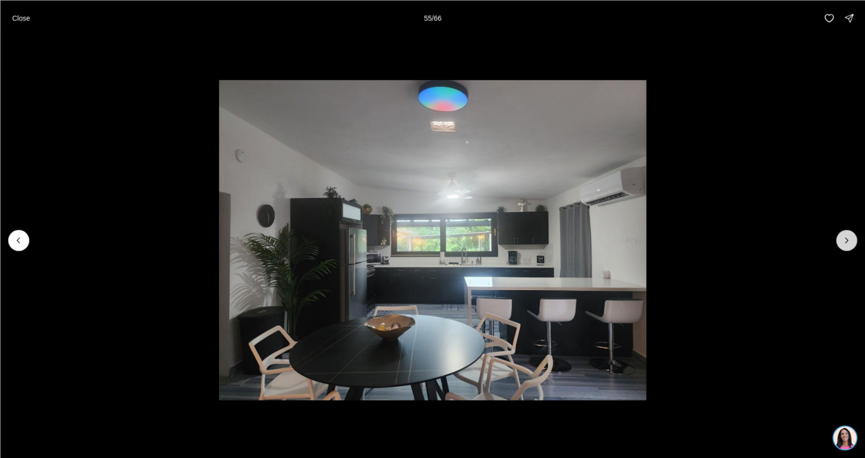
click at [851, 235] on button "Next slide" at bounding box center [846, 240] width 21 height 21
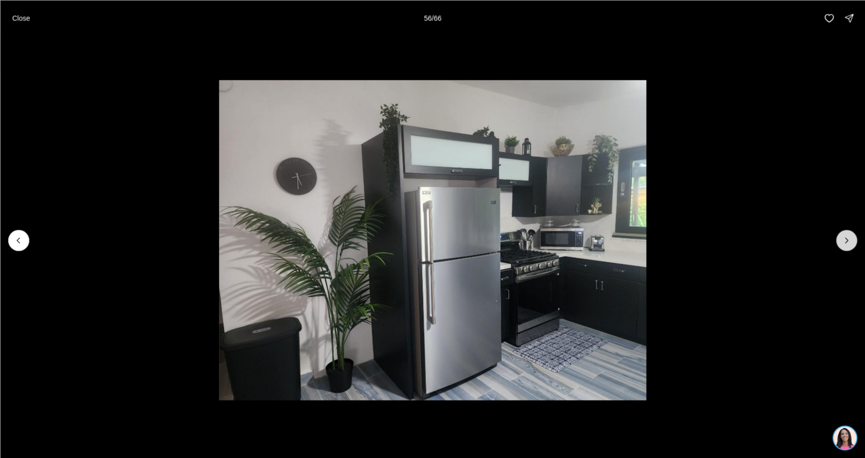
click at [851, 236] on icon "Next slide" at bounding box center [847, 240] width 10 height 10
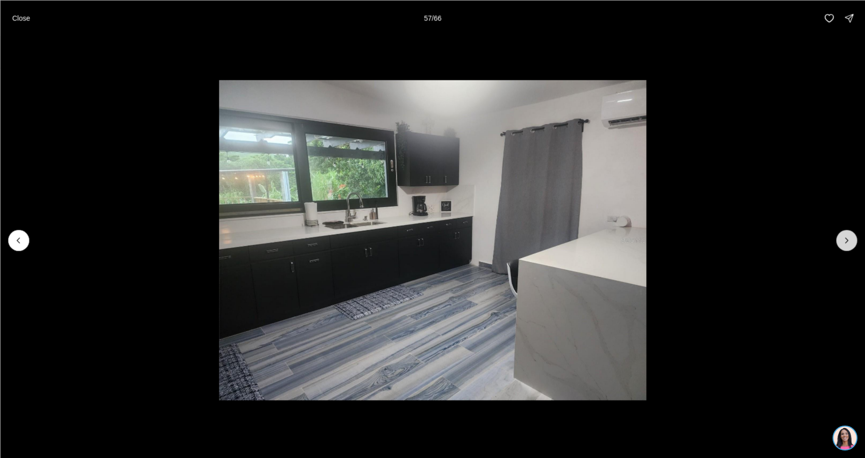
click at [851, 236] on icon "Next slide" at bounding box center [847, 240] width 10 height 10
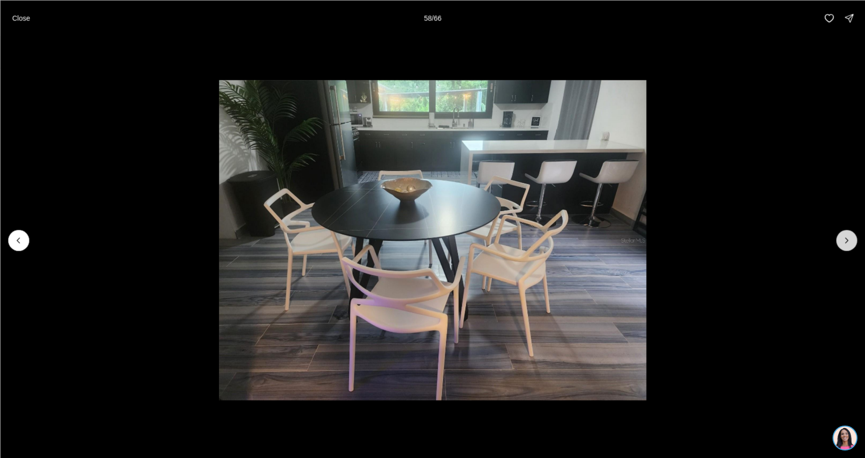
click at [851, 236] on icon "Next slide" at bounding box center [847, 240] width 10 height 10
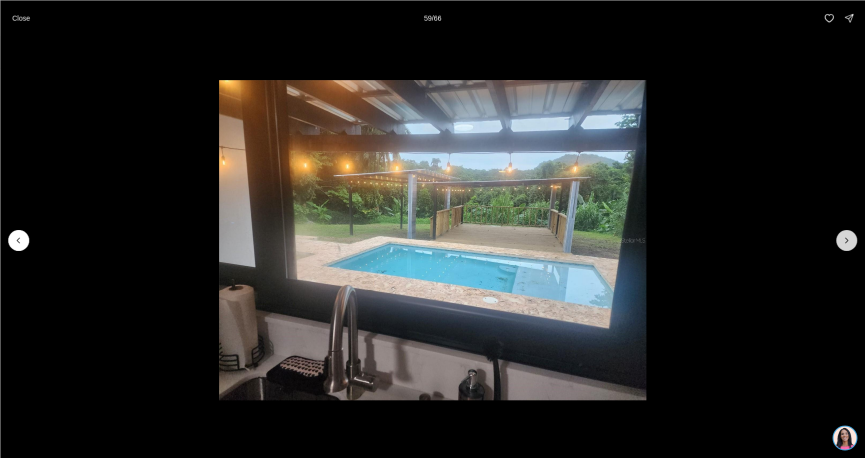
click at [851, 236] on icon "Next slide" at bounding box center [847, 240] width 10 height 10
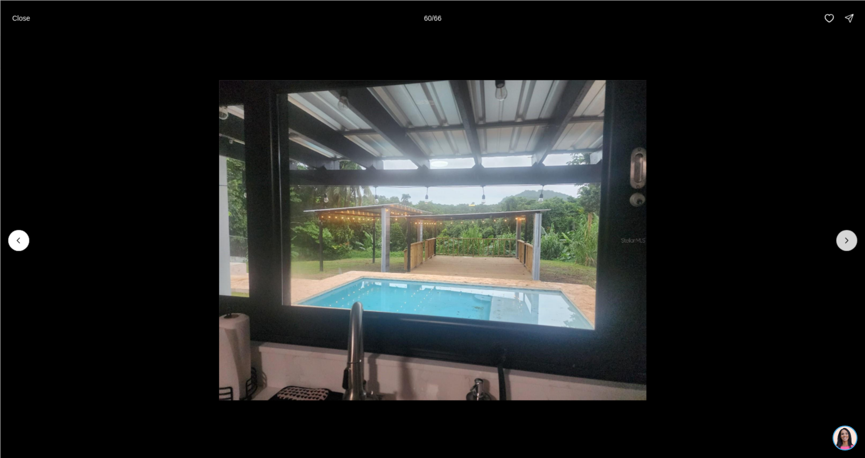
click at [848, 241] on icon "Next slide" at bounding box center [847, 240] width 10 height 10
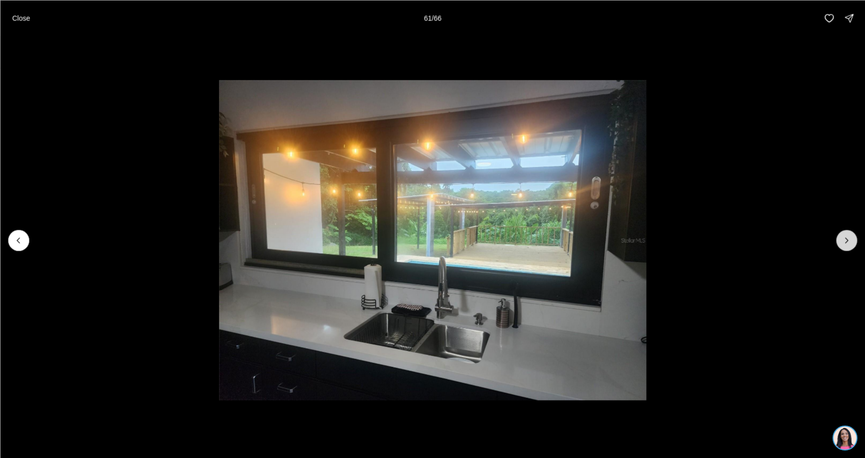
click at [850, 245] on icon "Next slide" at bounding box center [847, 240] width 10 height 10
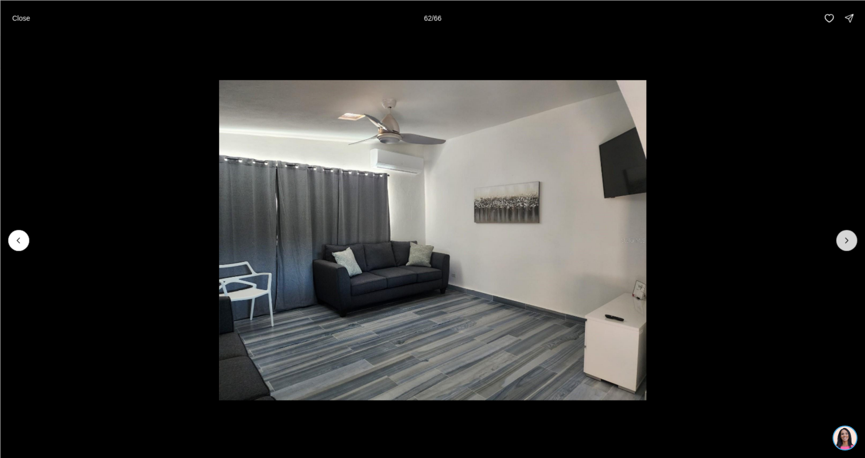
click at [848, 248] on button "Next slide" at bounding box center [846, 240] width 21 height 21
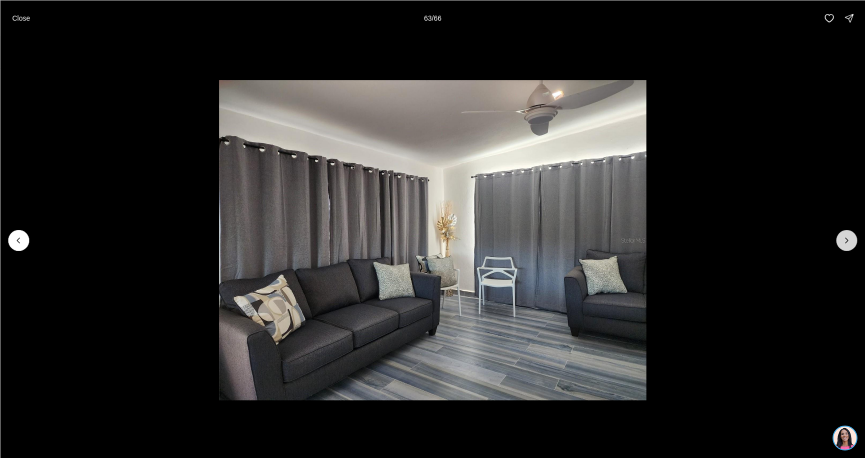
click at [847, 249] on button "Next slide" at bounding box center [846, 240] width 21 height 21
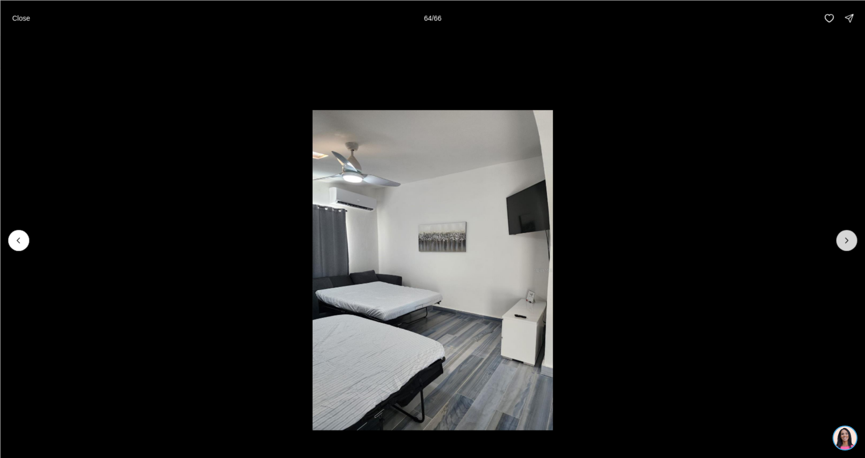
click at [847, 246] on button "Next slide" at bounding box center [846, 240] width 21 height 21
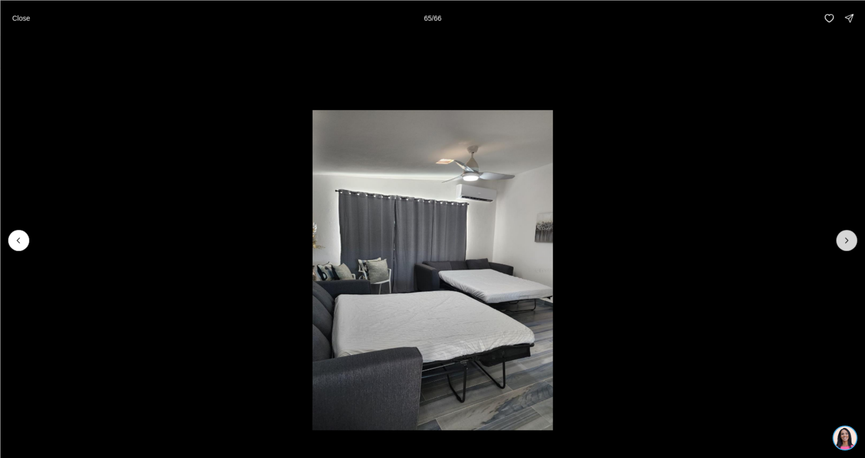
click at [845, 247] on button "Next slide" at bounding box center [846, 240] width 21 height 21
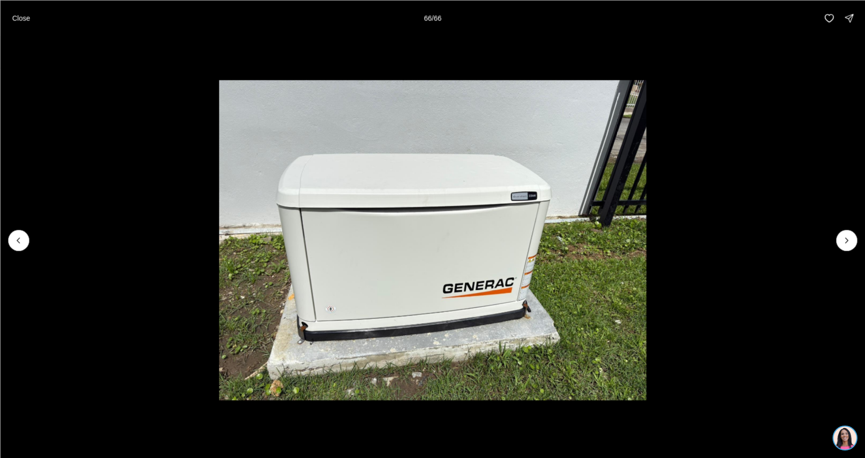
drag, startPoint x: 21, startPoint y: 17, endPoint x: 32, endPoint y: 10, distance: 12.3
click at [23, 16] on p "Close" at bounding box center [21, 18] width 18 height 8
